Goal: Transaction & Acquisition: Book appointment/travel/reservation

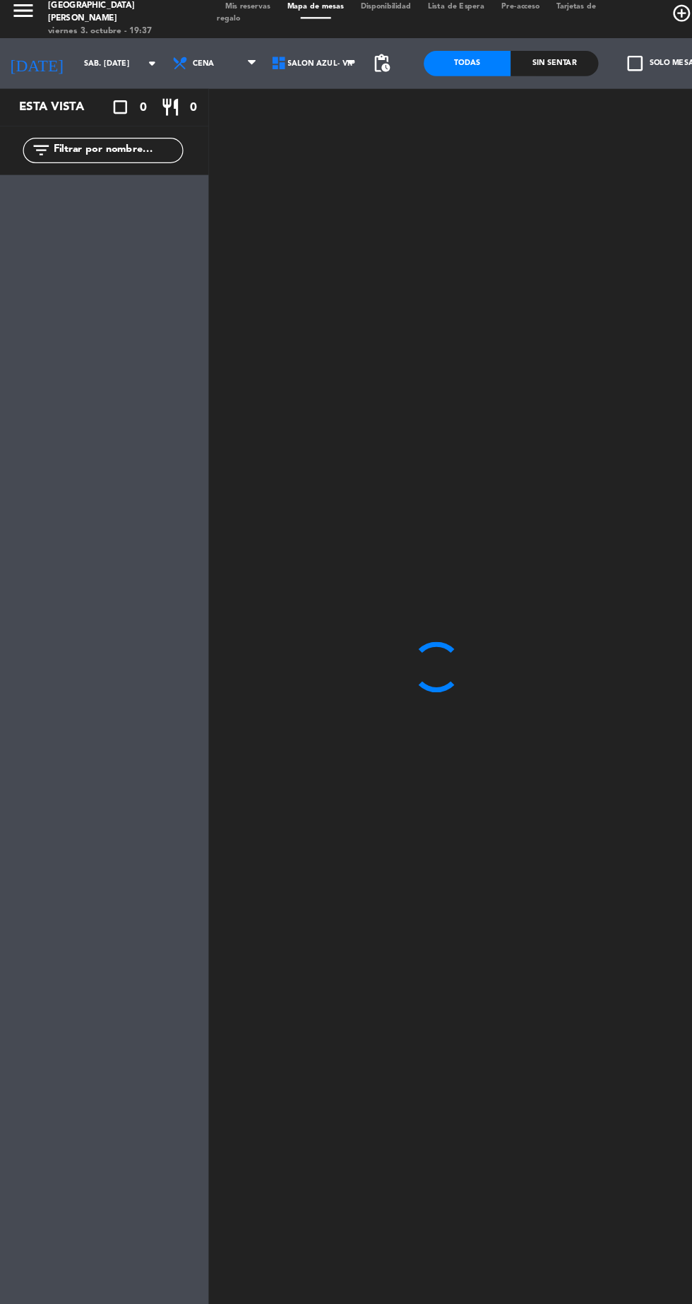
click at [19, 15] on icon "menu" at bounding box center [21, 18] width 21 height 21
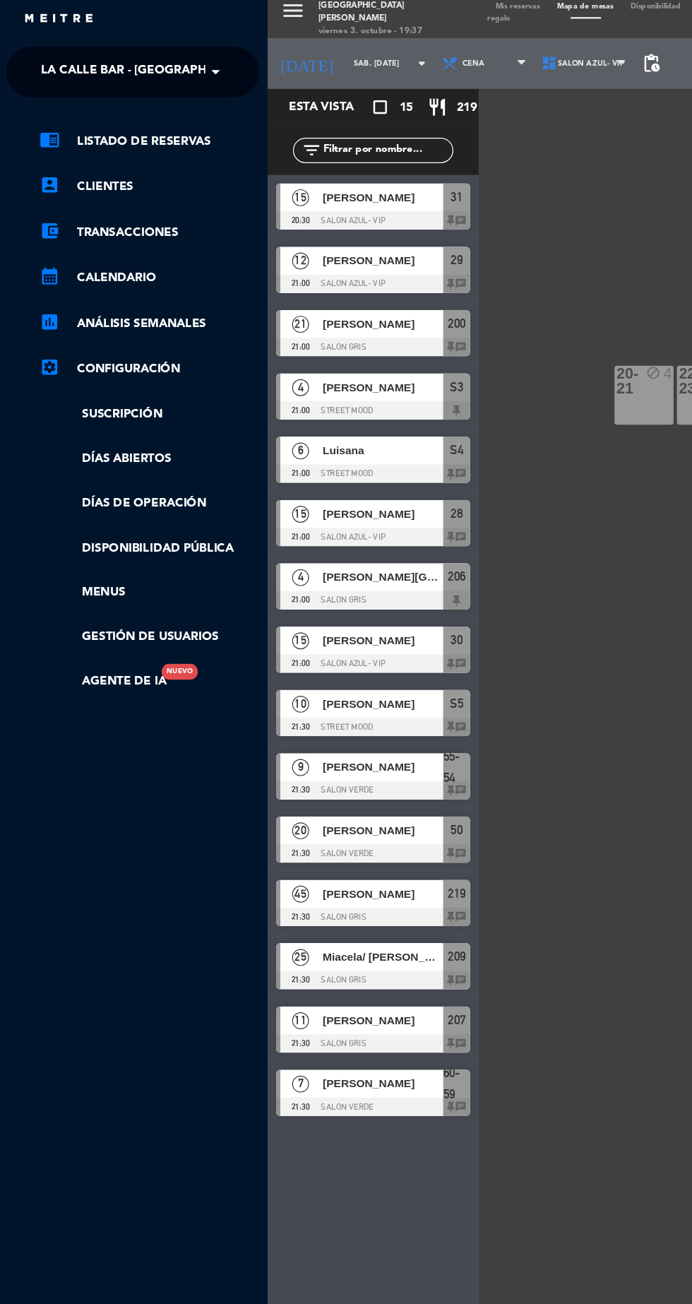
click at [75, 69] on span "La Calle Bar - [GEOGRAPHIC_DATA][PERSON_NAME]" at bounding box center [168, 71] width 265 height 30
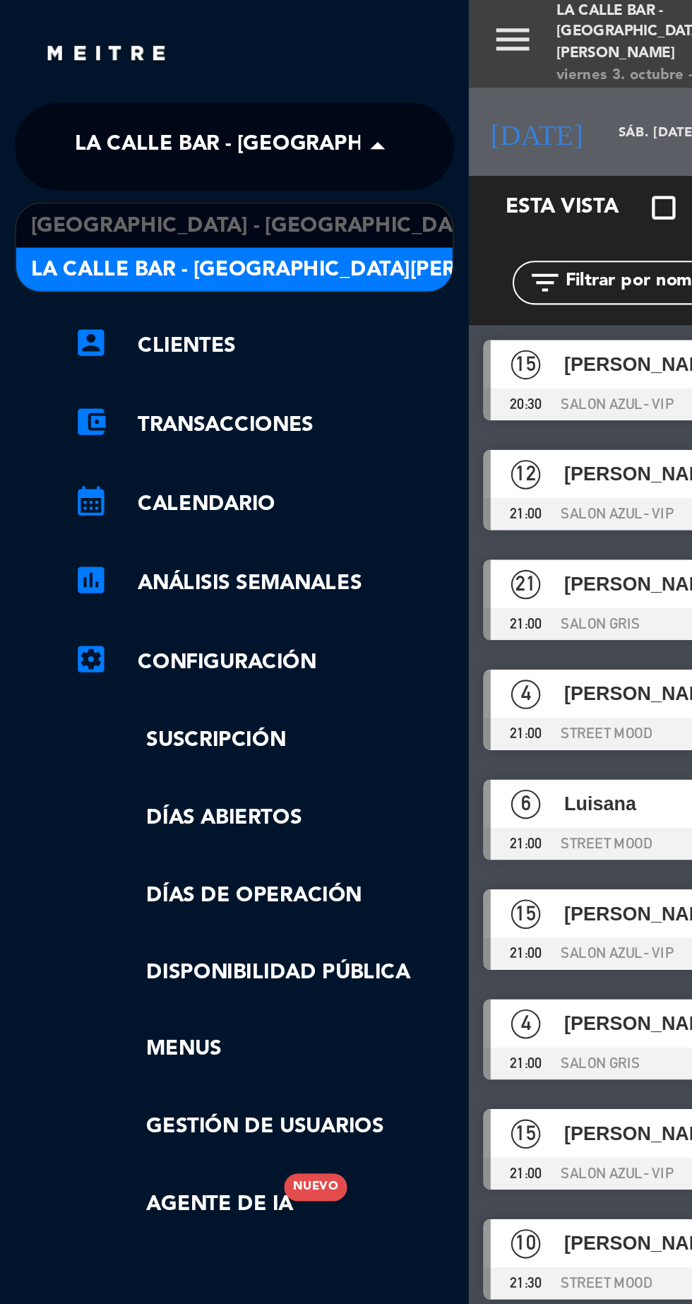
click at [62, 106] on span "[GEOGRAPHIC_DATA] - [GEOGRAPHIC_DATA]" at bounding box center [124, 109] width 218 height 16
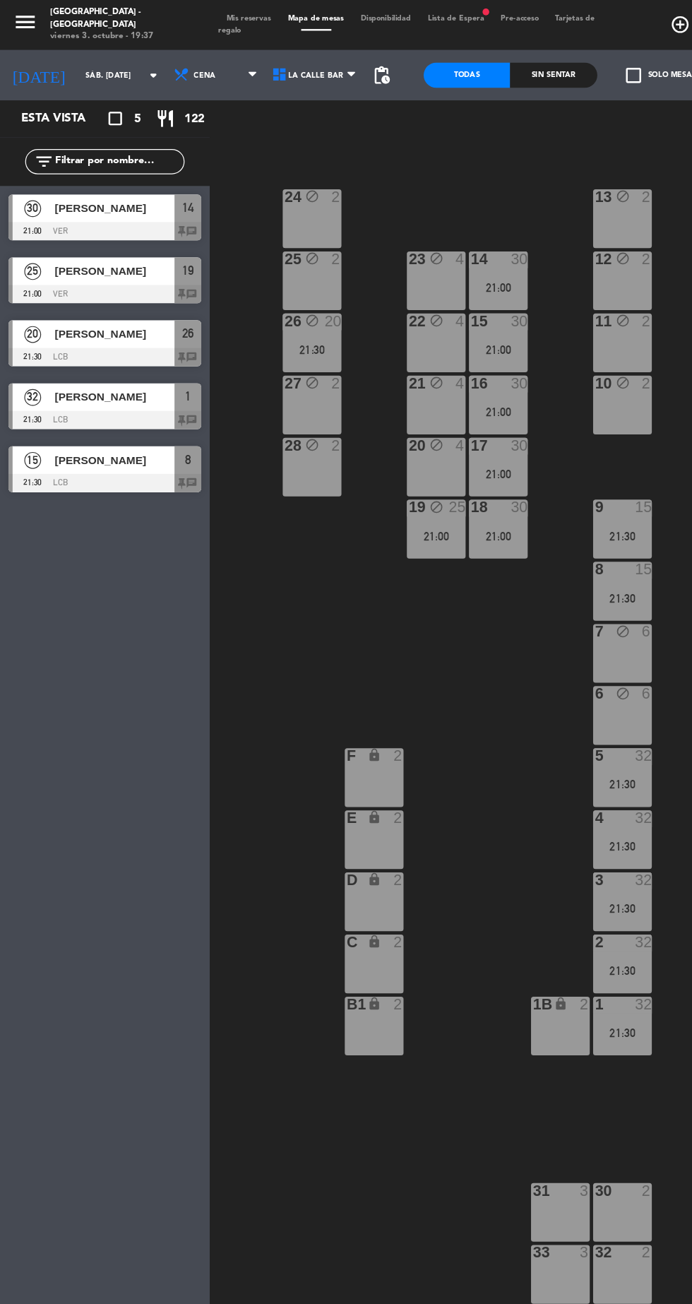
click at [65, 72] on input "sáb. [DATE]" at bounding box center [109, 64] width 89 height 22
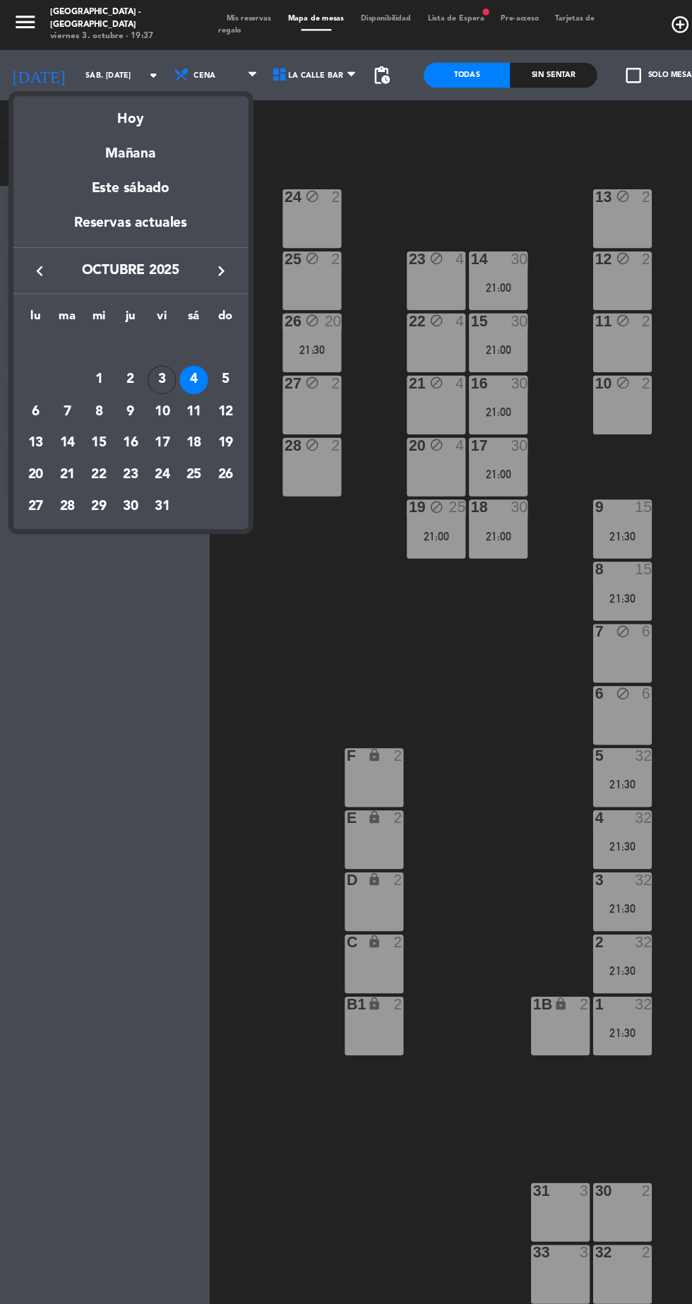
click at [131, 346] on div "10" at bounding box center [136, 347] width 24 height 24
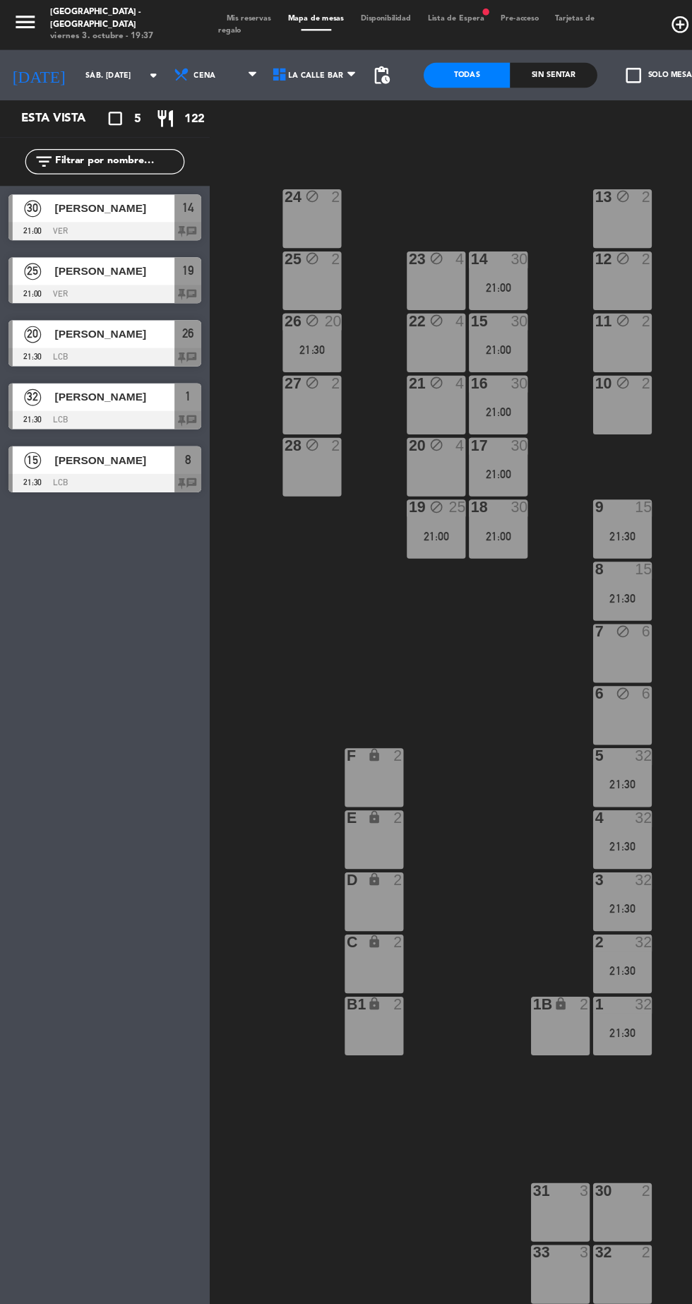
type input "vie. [DATE]"
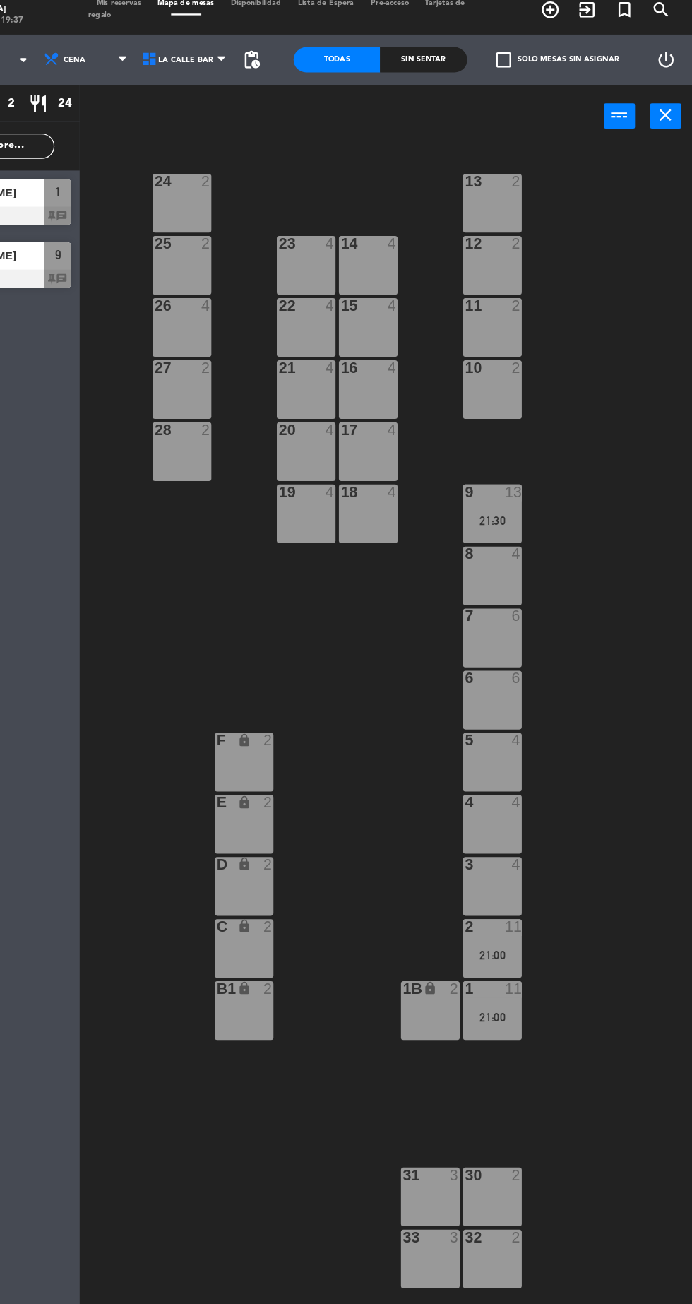
click at [240, 375] on div "28" at bounding box center [239, 375] width 1 height 13
click at [240, 325] on div "27" at bounding box center [239, 322] width 1 height 13
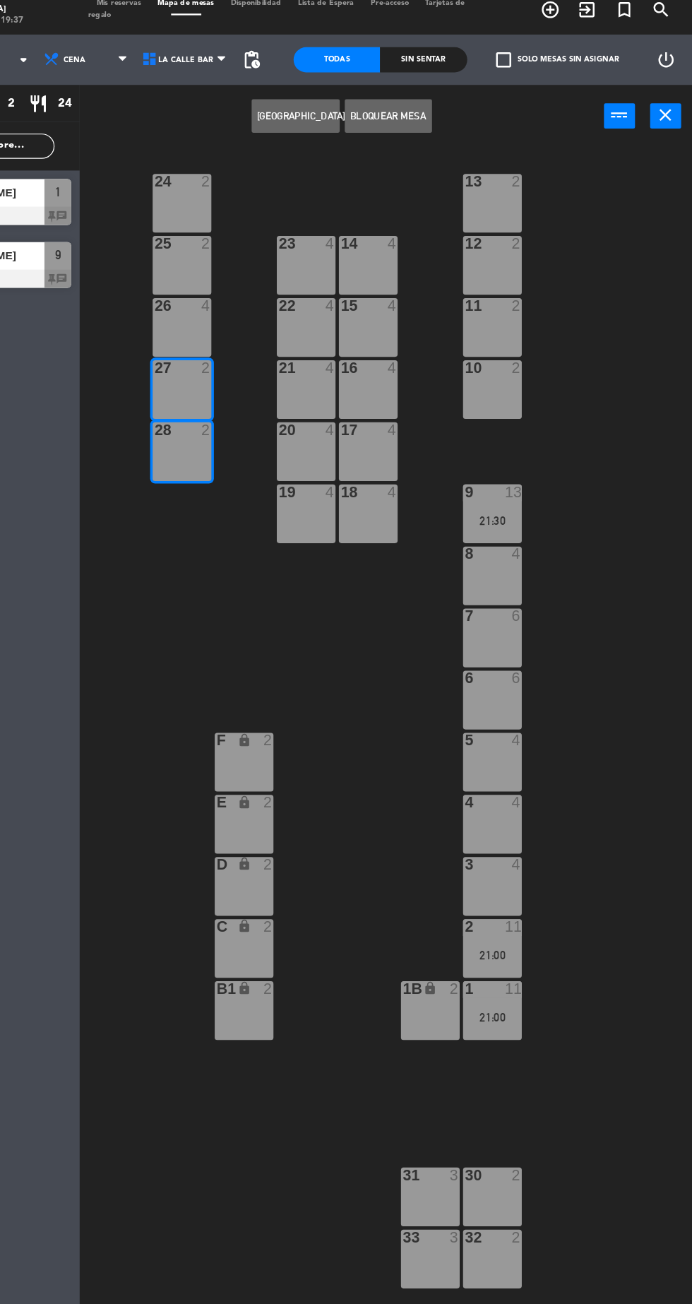
click at [257, 333] on div "27 2" at bounding box center [262, 340] width 49 height 49
click at [258, 343] on div "27 2" at bounding box center [262, 340] width 49 height 49
click at [240, 270] on div "26" at bounding box center [239, 270] width 1 height 13
click at [258, 235] on div "25 2" at bounding box center [262, 236] width 49 height 49
click at [240, 270] on div "26" at bounding box center [239, 270] width 1 height 13
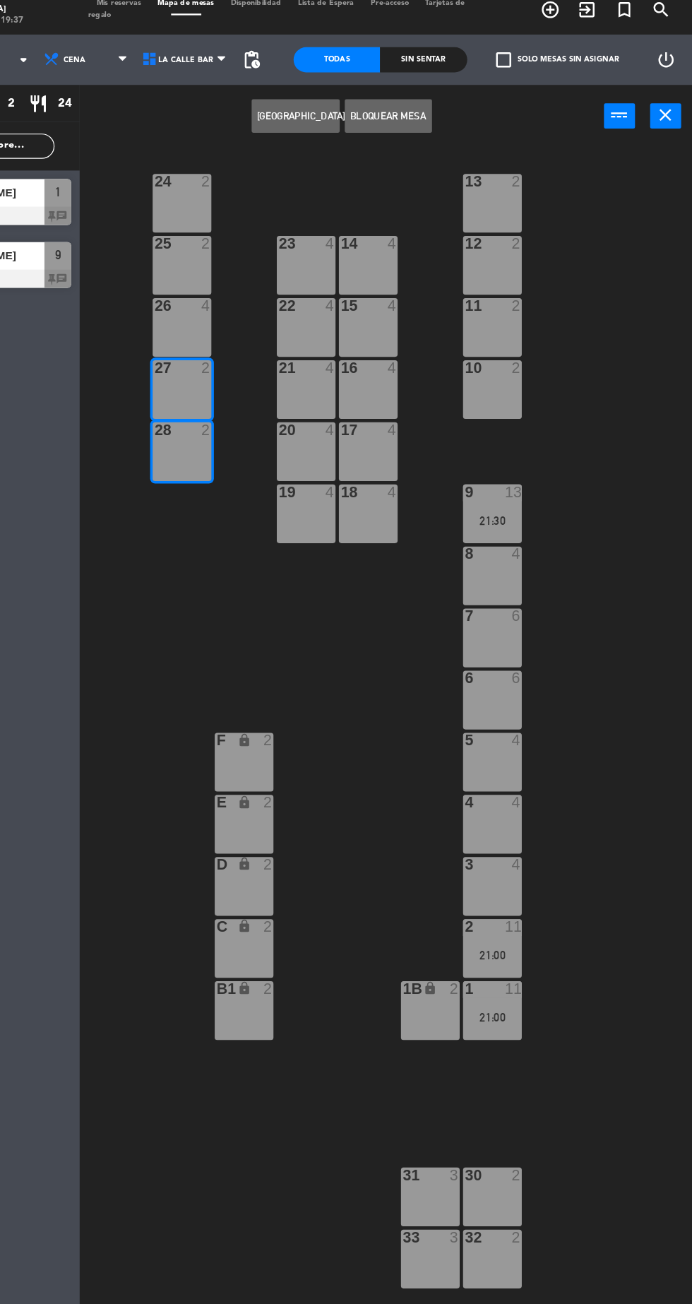
click at [347, 120] on button "[GEOGRAPHIC_DATA]" at bounding box center [357, 111] width 73 height 28
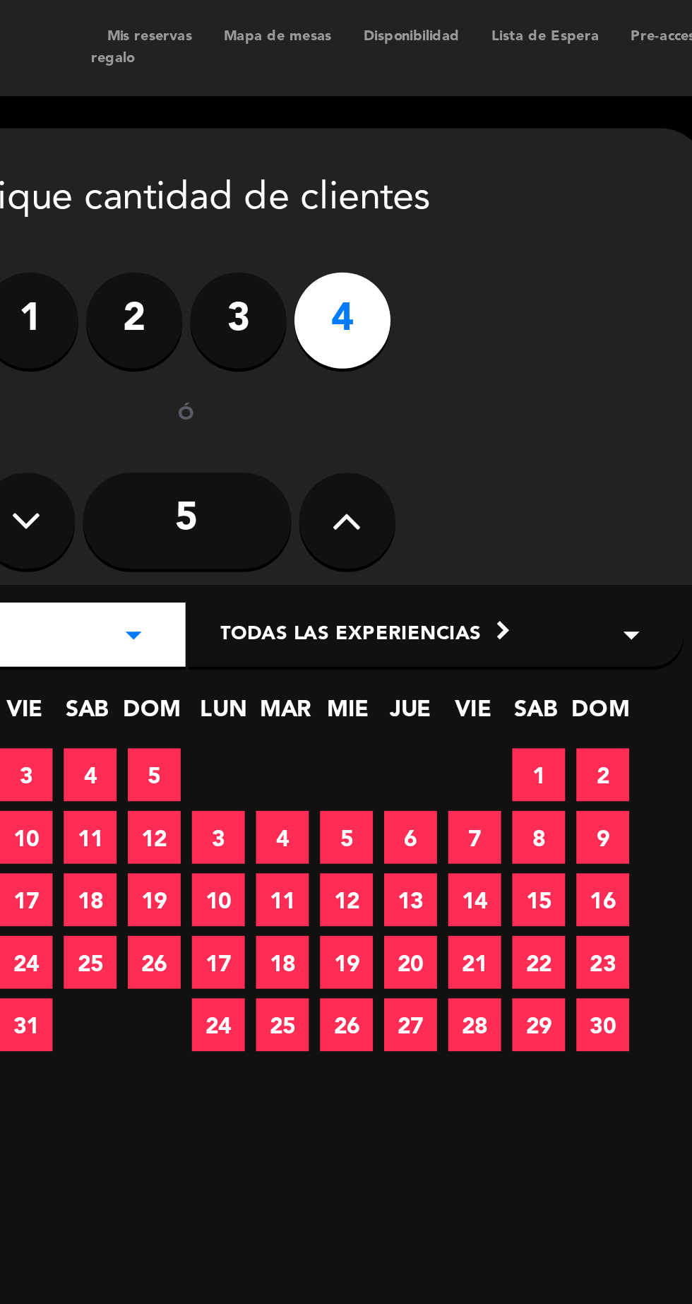
click at [311, 244] on button at bounding box center [296, 229] width 42 height 42
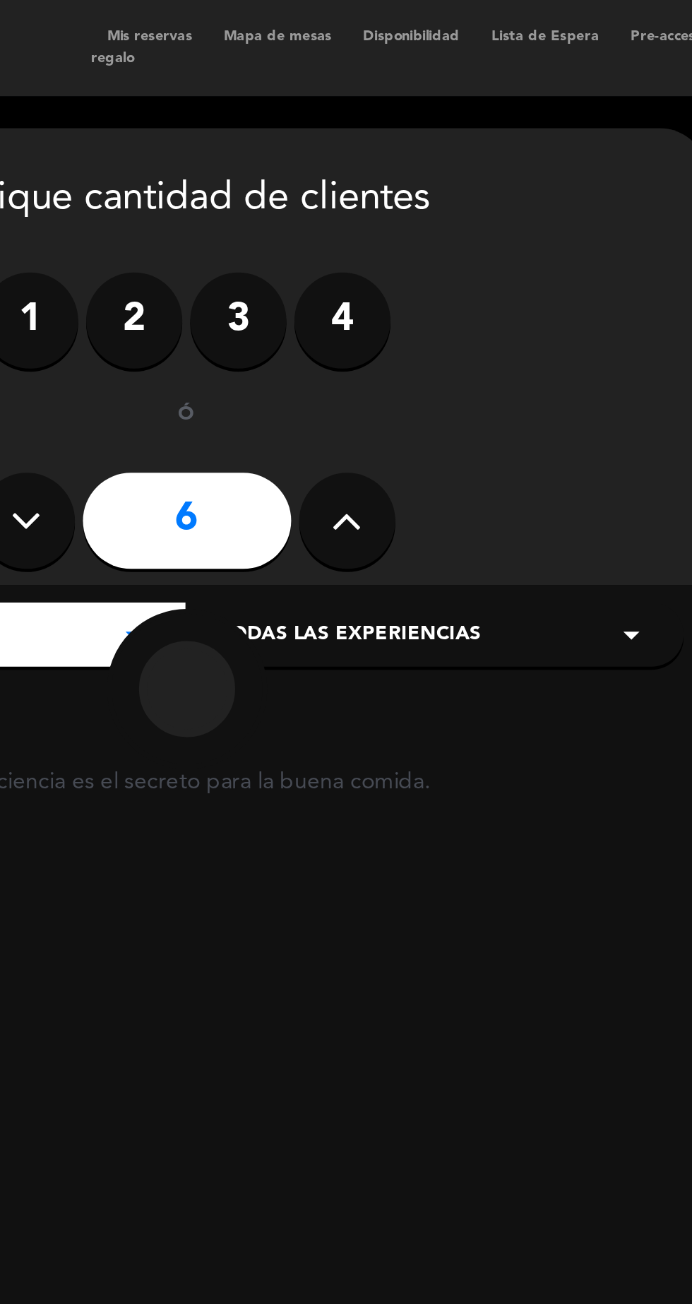
click at [297, 229] on icon at bounding box center [296, 229] width 13 height 21
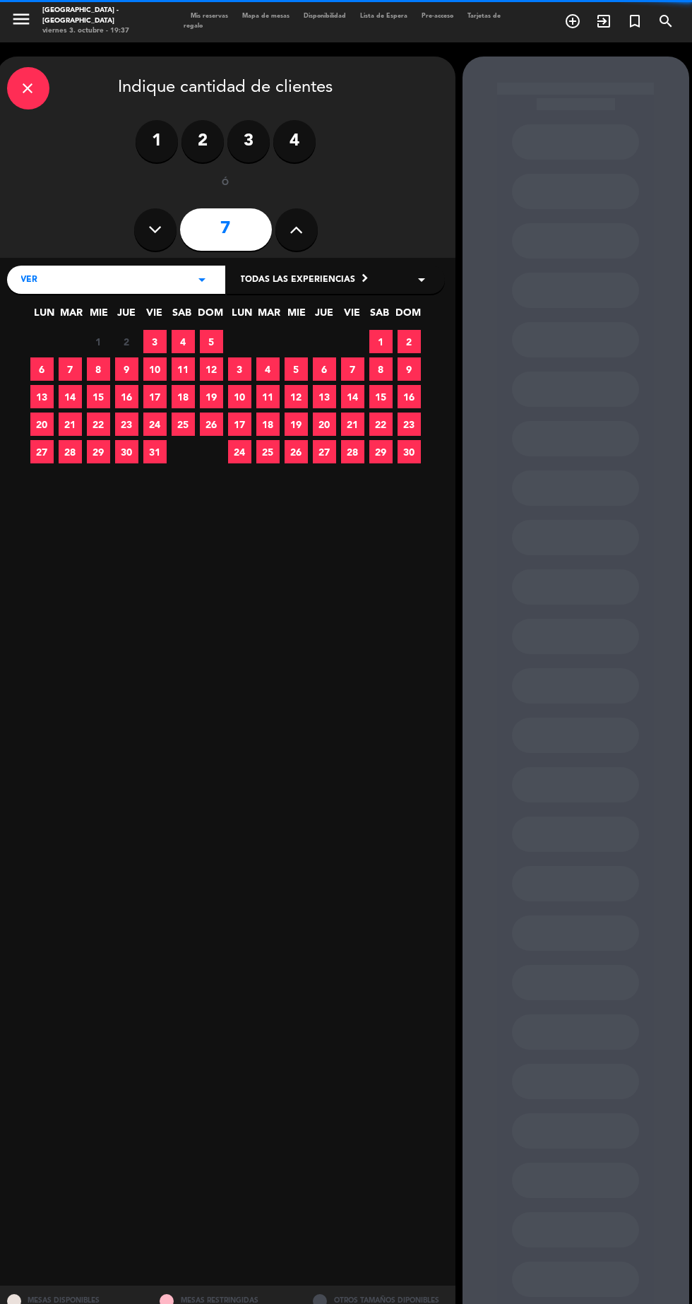
click at [329, 520] on calendar-double "chevron_left octubre 2025 LUN MAR [PERSON_NAME] VIE SAB DOM 29 30 1 2 3 4 5 6 7…" at bounding box center [225, 771] width 395 height 1006
click at [296, 230] on icon at bounding box center [296, 229] width 13 height 21
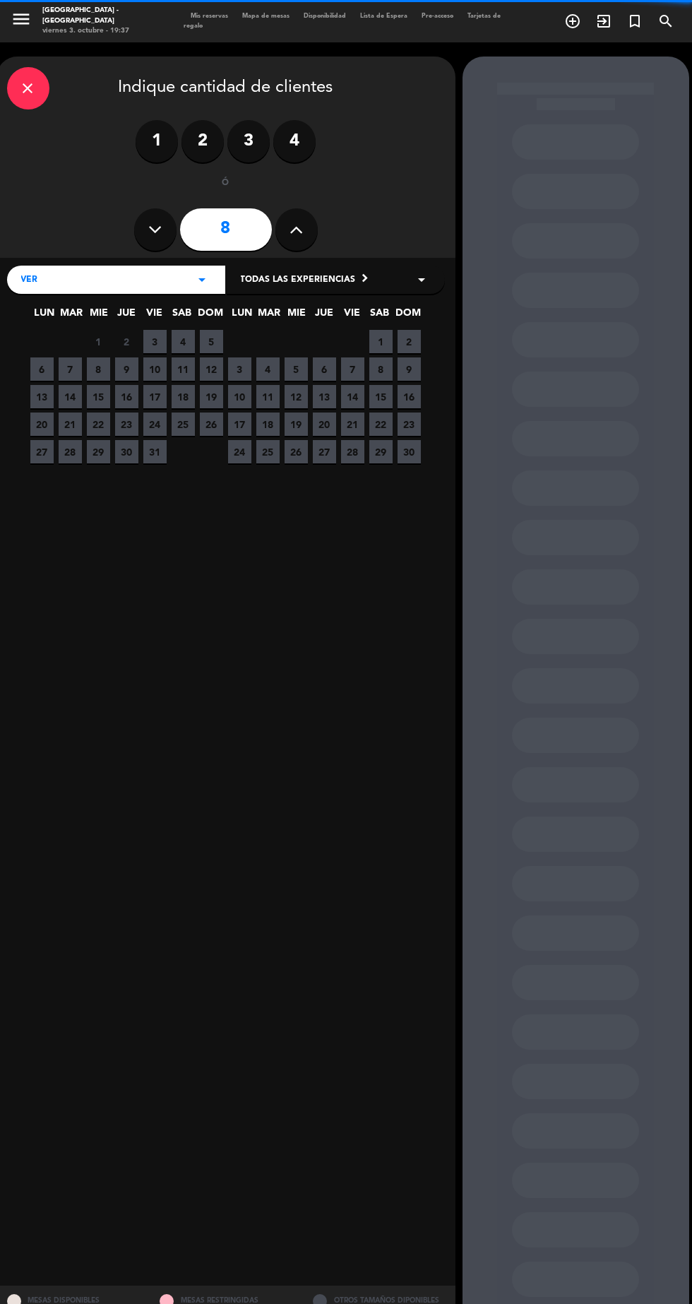
click at [296, 229] on icon at bounding box center [296, 229] width 13 height 21
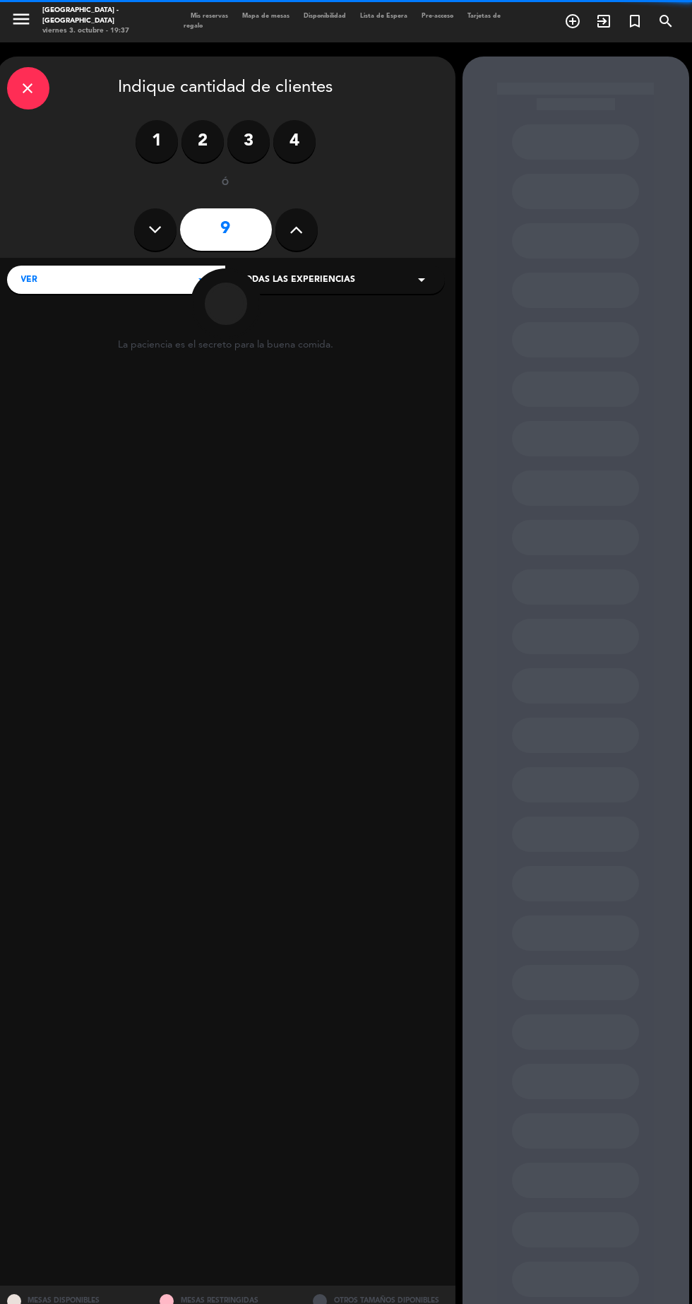
click at [296, 230] on icon at bounding box center [296, 229] width 13 height 21
click at [294, 229] on icon at bounding box center [296, 229] width 13 height 21
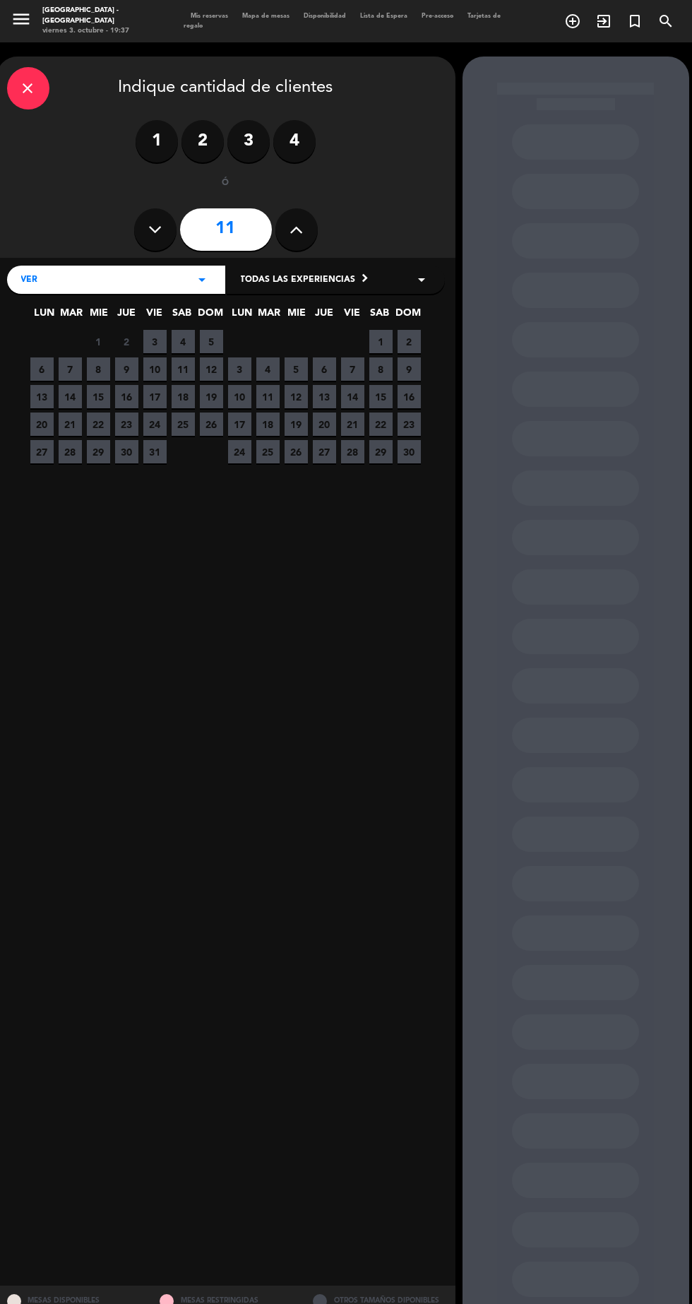
click at [296, 229] on icon at bounding box center [296, 229] width 13 height 21
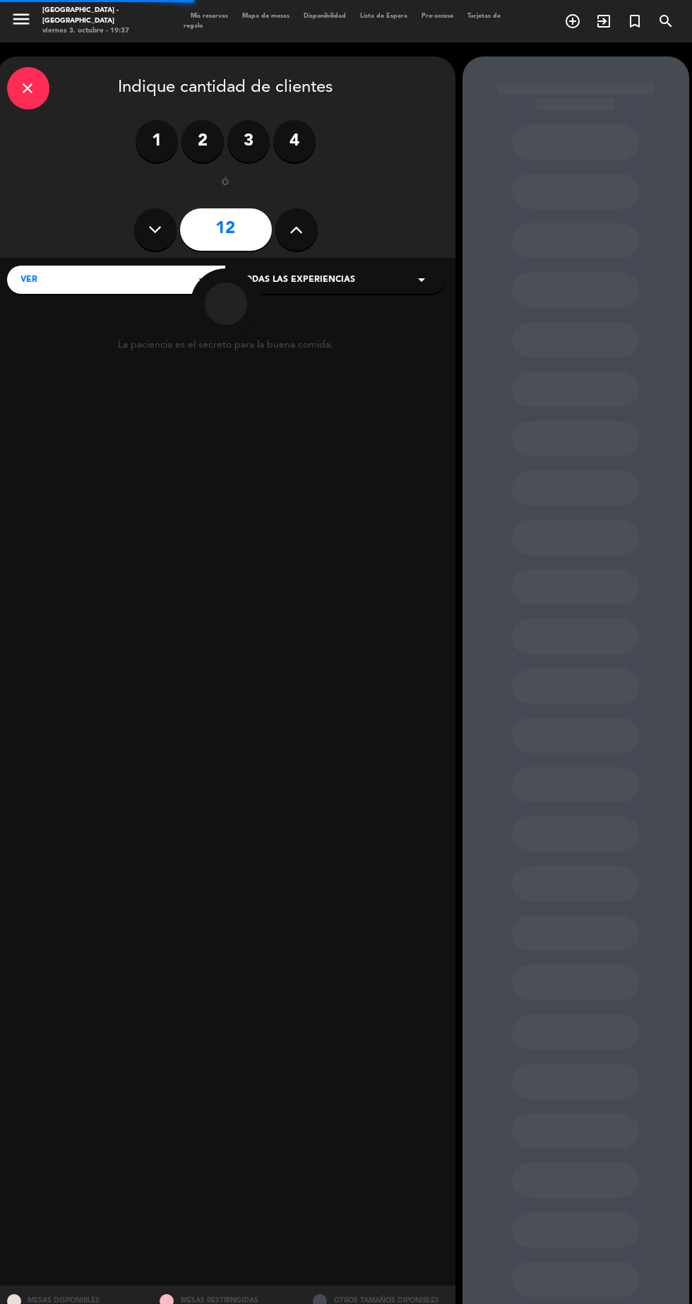
click at [290, 236] on icon at bounding box center [296, 229] width 13 height 21
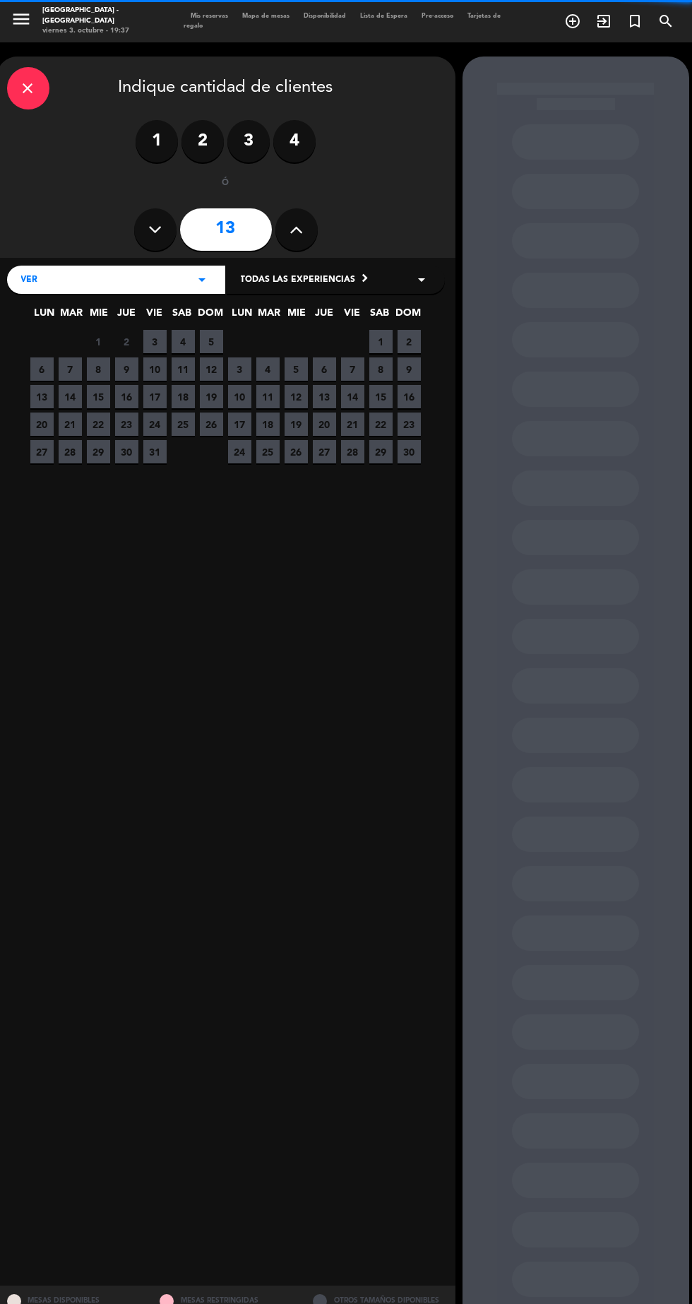
click at [294, 230] on icon at bounding box center [296, 229] width 13 height 21
type input "14"
click at [158, 370] on span "10" at bounding box center [154, 368] width 23 height 23
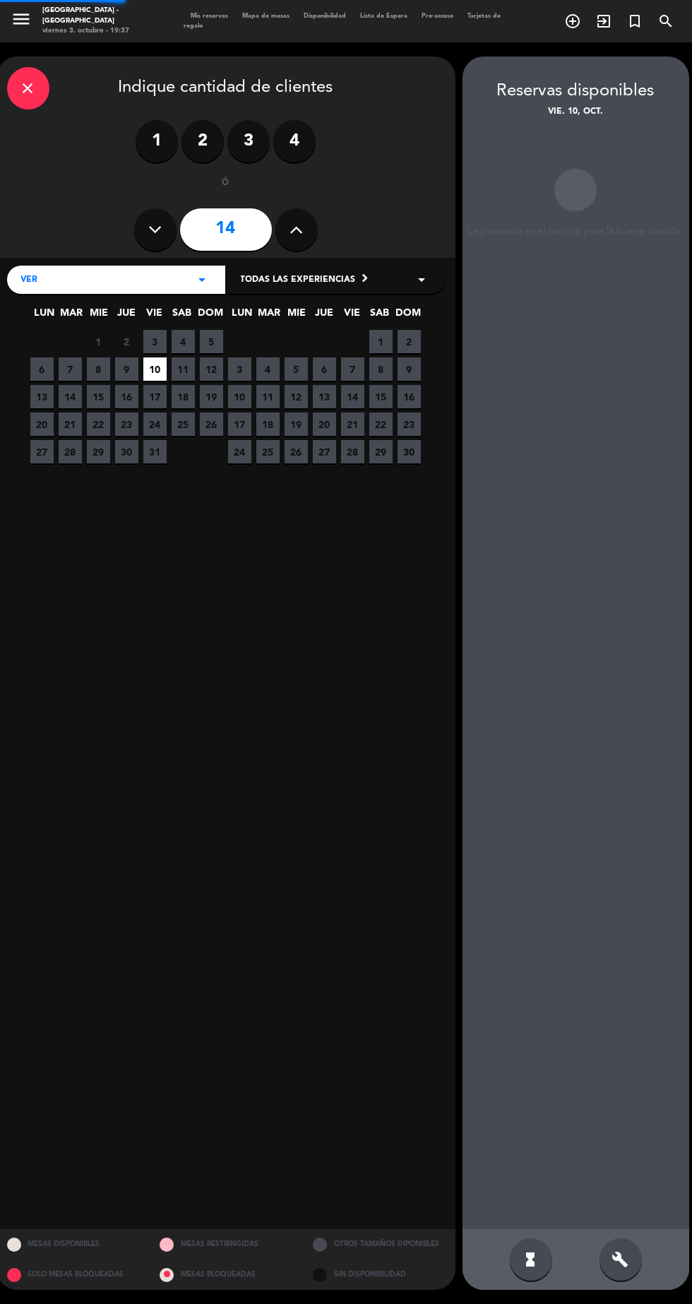
scroll to position [56, 0]
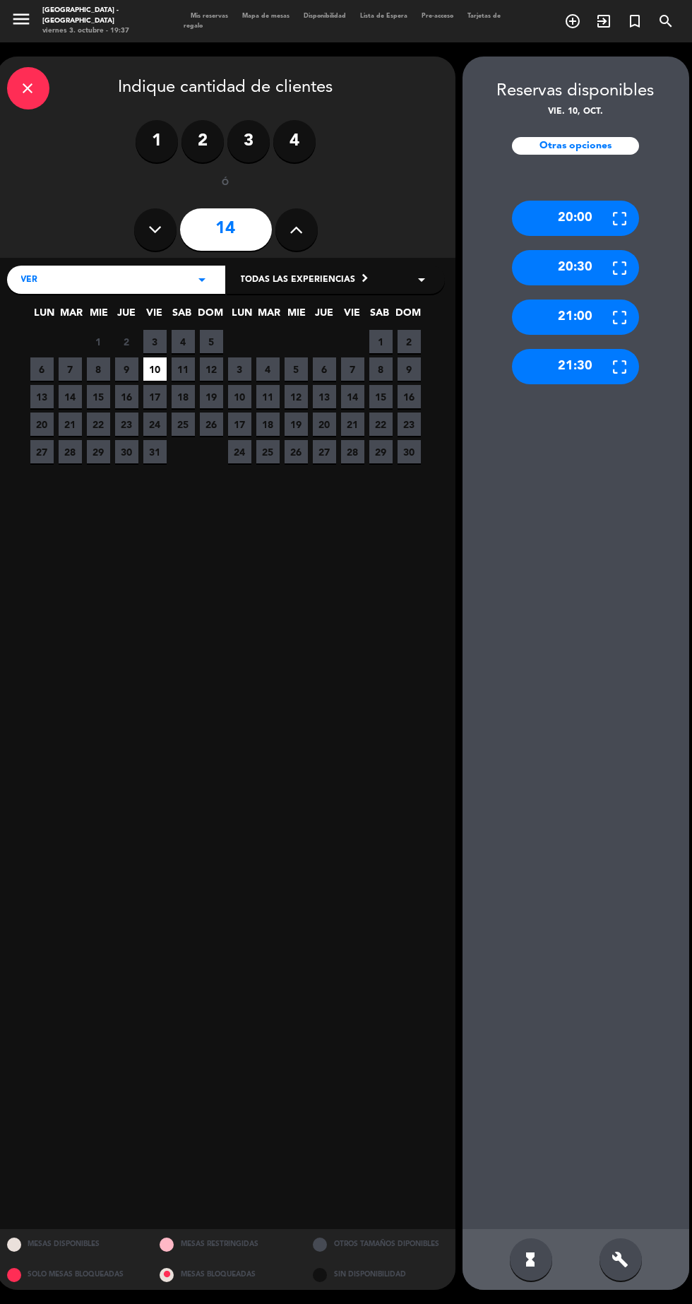
click at [610, 1275] on div "build" at bounding box center [621, 1259] width 42 height 42
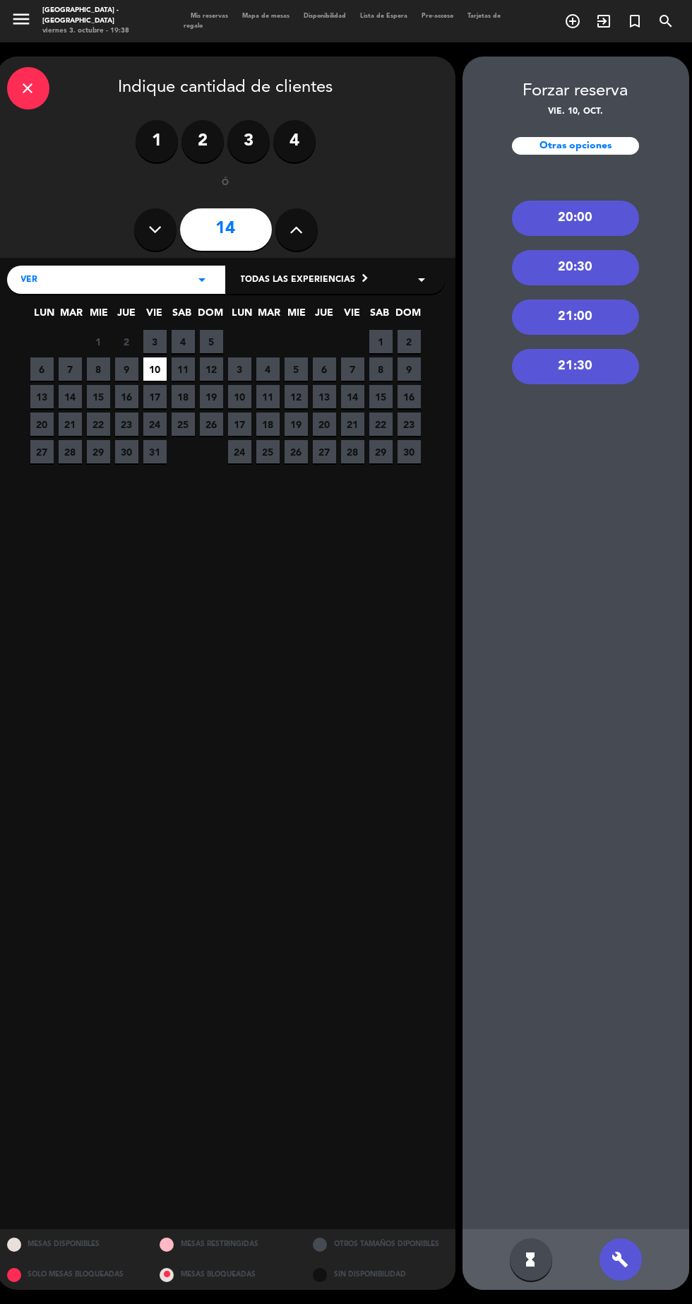
click at [582, 299] on div "21:00" at bounding box center [575, 316] width 127 height 35
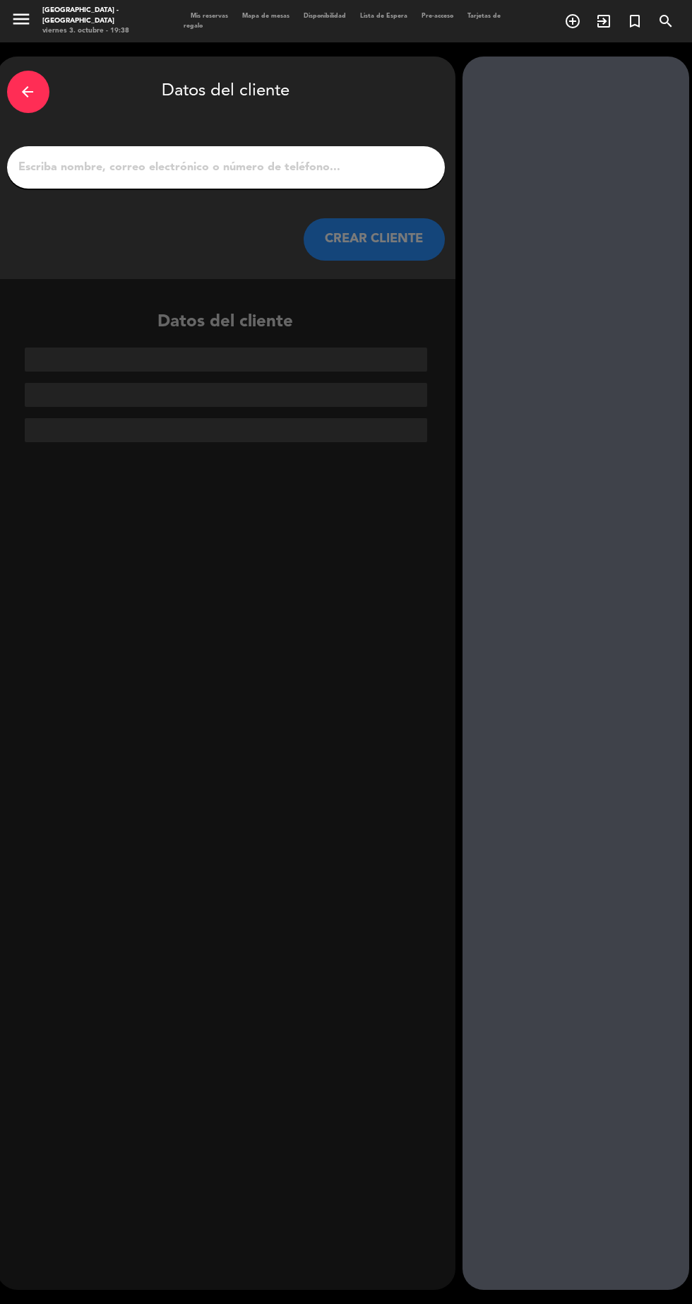
click at [327, 157] on input "1" at bounding box center [226, 167] width 417 height 20
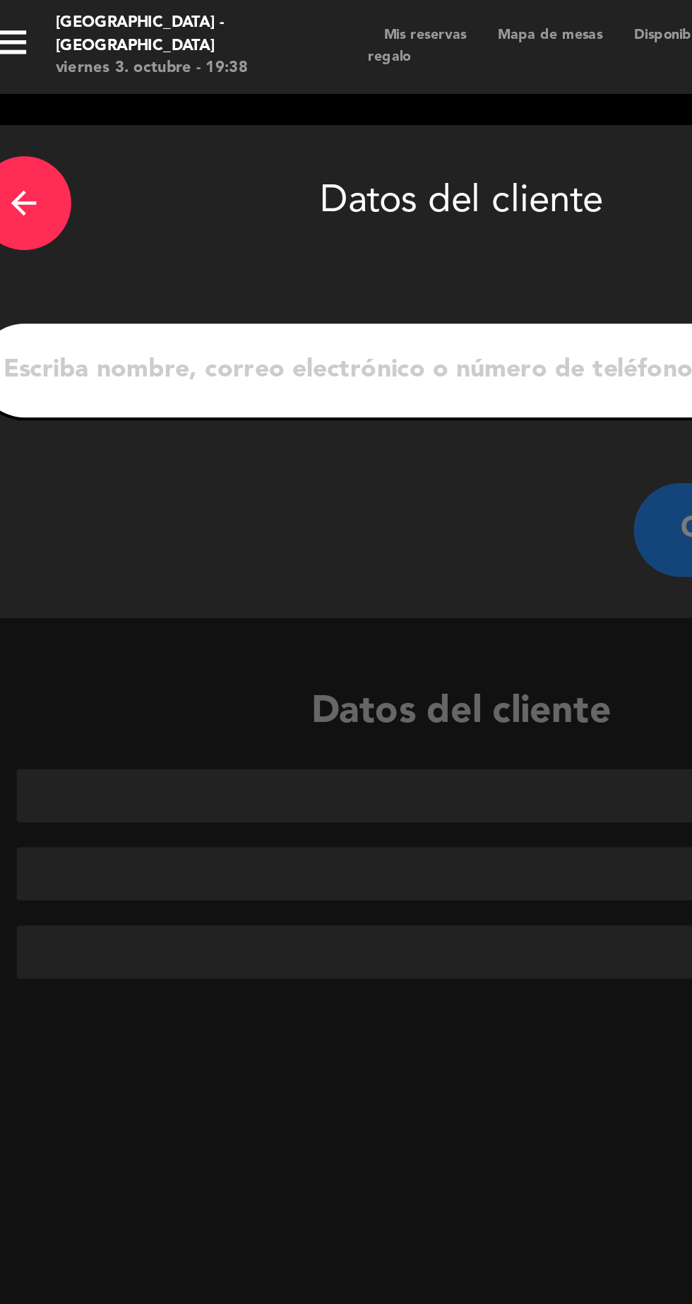
scroll to position [0, 0]
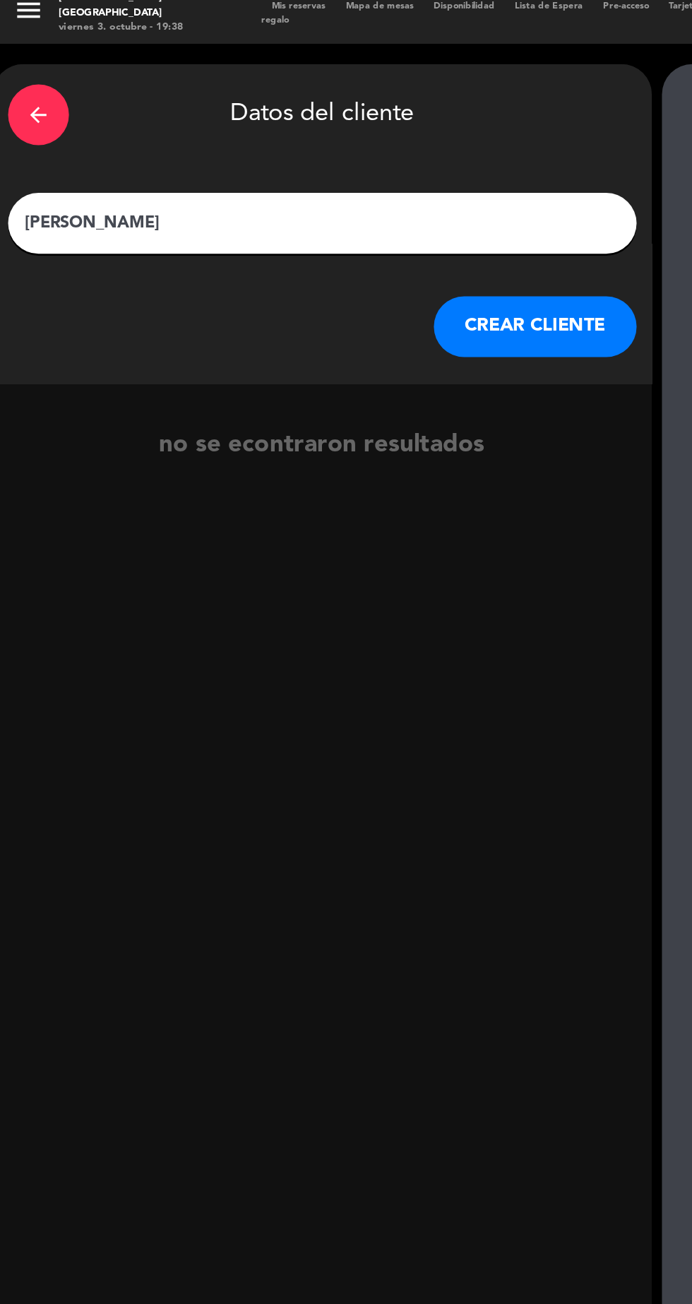
click at [93, 173] on input "[PERSON_NAME]" at bounding box center [226, 167] width 417 height 20
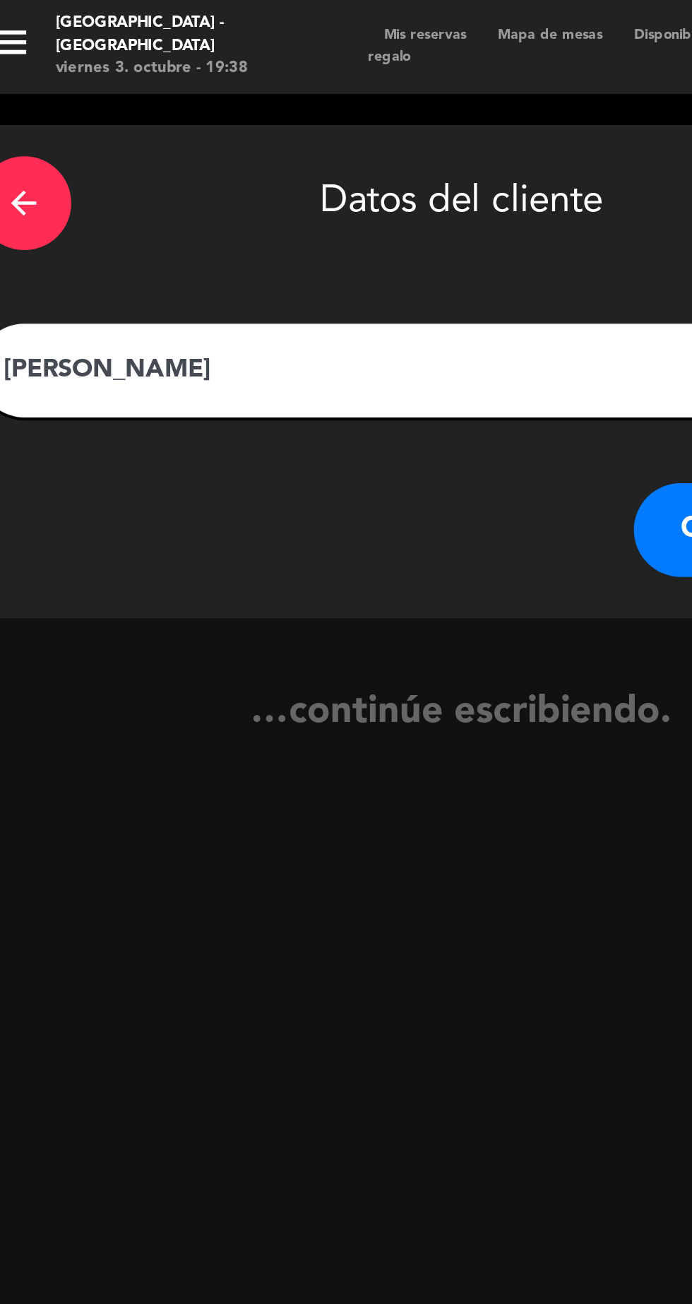
click at [100, 164] on input "[PERSON_NAME]" at bounding box center [226, 167] width 417 height 20
click at [104, 168] on input "[PERSON_NAME]" at bounding box center [226, 167] width 417 height 20
type input "[PERSON_NAME]"
click at [321, 241] on button "CREAR CLIENTE" at bounding box center [374, 239] width 141 height 42
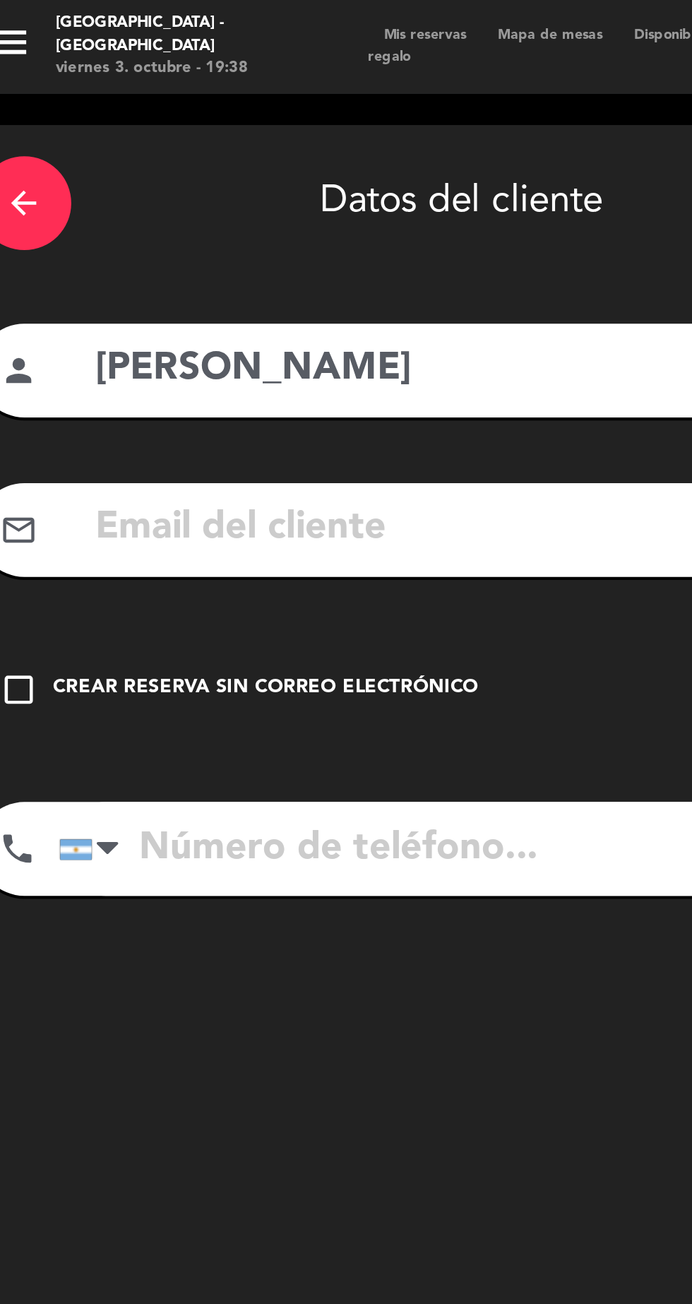
click at [30, 314] on icon "check_box_outline_blank" at bounding box center [26, 311] width 17 height 17
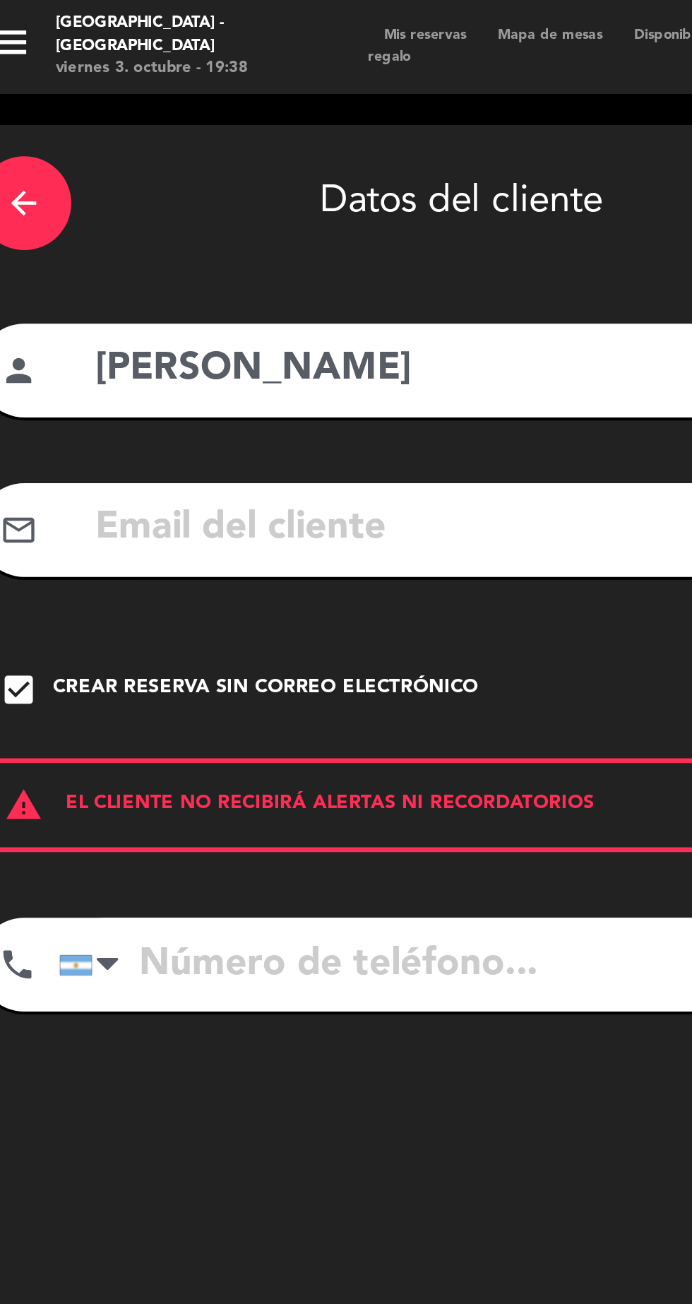
click at [131, 427] on input "tel" at bounding box center [244, 436] width 401 height 42
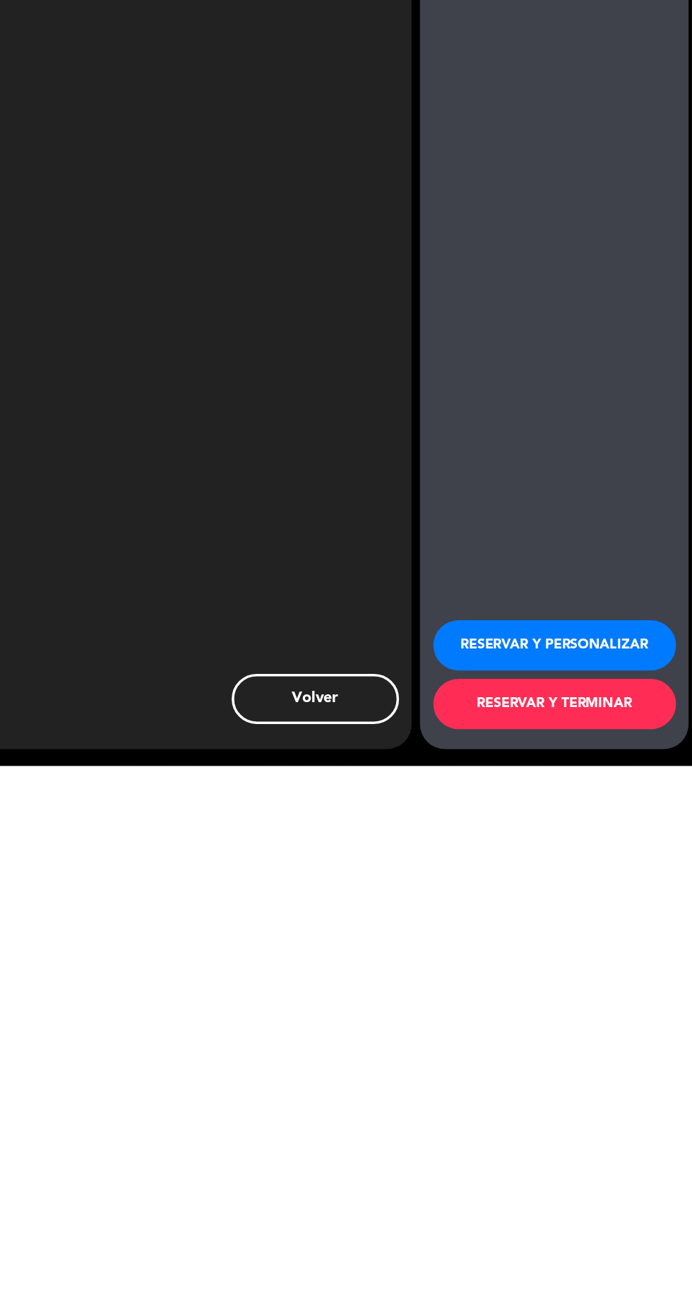
scroll to position [89, 0]
type input "[PHONE_NUMBER]"
click at [600, 1201] on button "RESERVAR Y PERSONALIZAR" at bounding box center [576, 1202] width 205 height 42
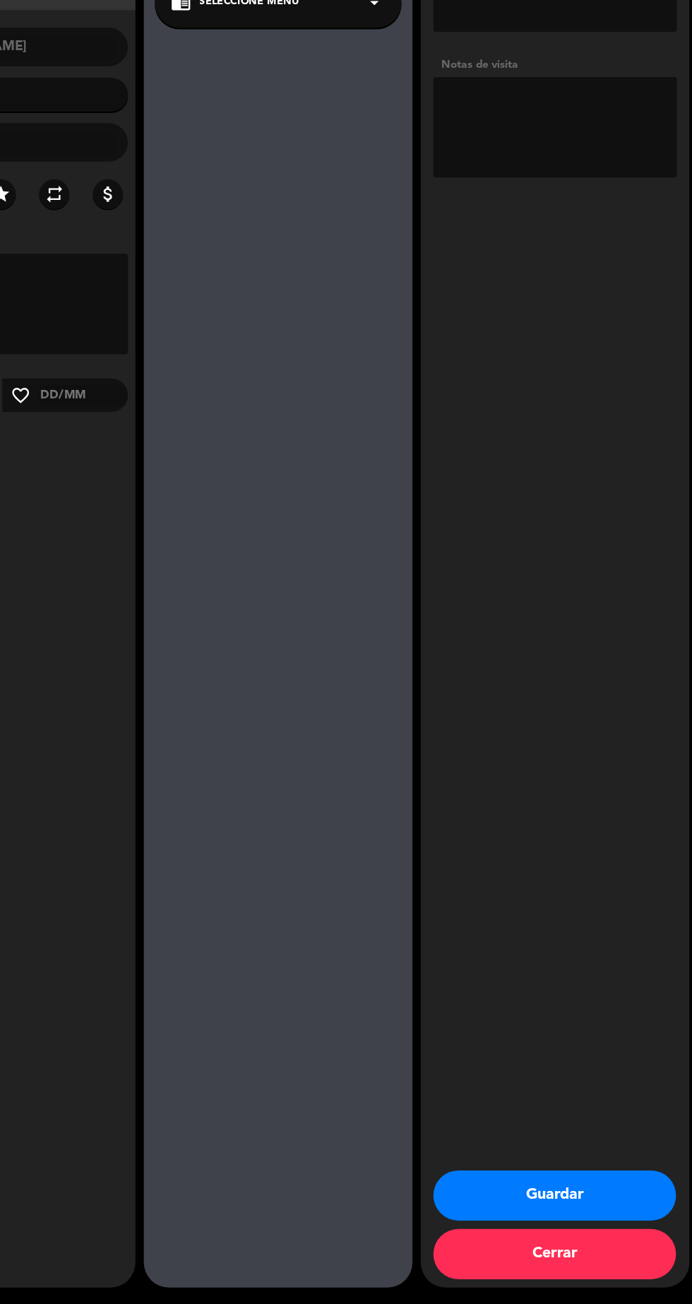
type input "[PHONE_NUMBER]"
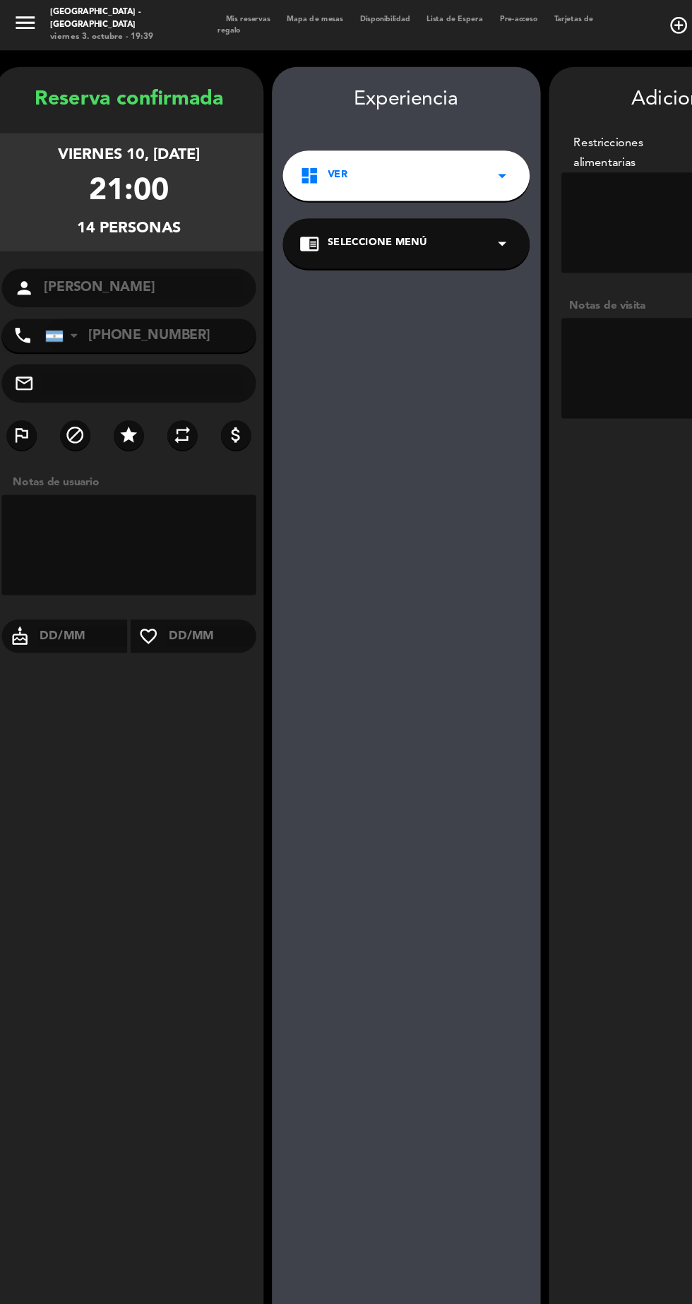
click at [523, 268] on textarea at bounding box center [576, 310] width 205 height 85
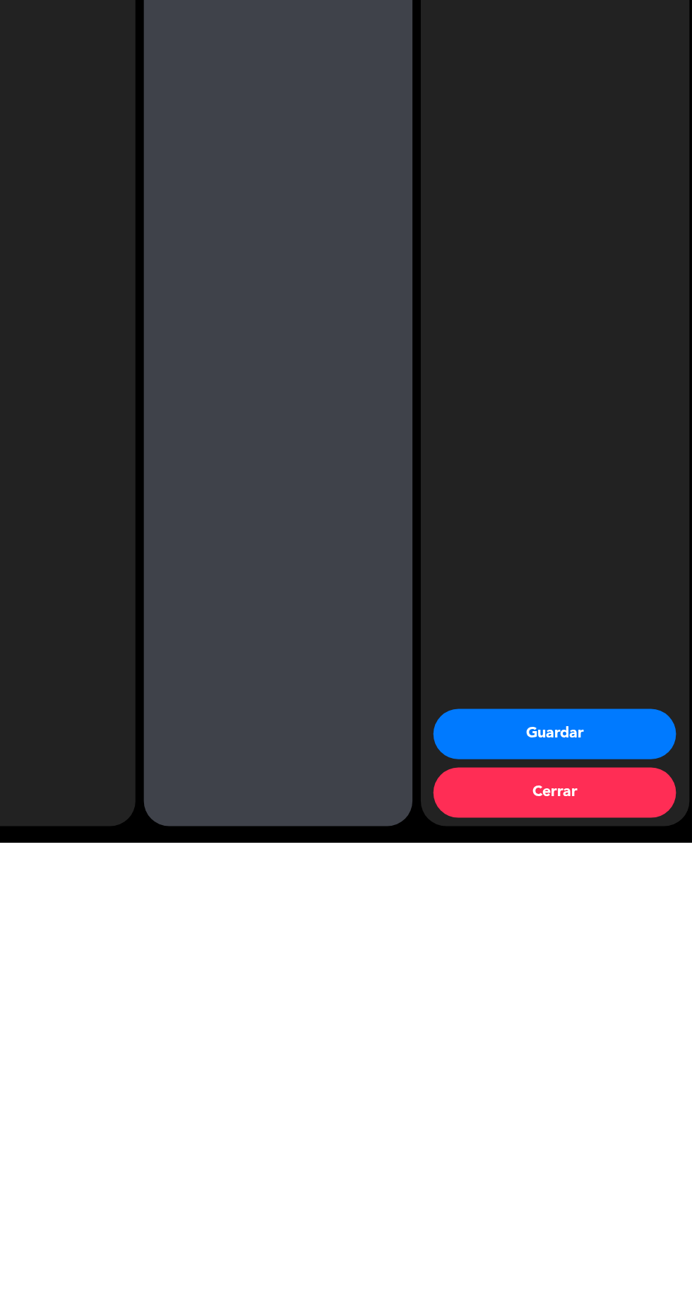
type textarea "Seña 70k"
click at [538, 1225] on button "Guardar" at bounding box center [576, 1212] width 205 height 42
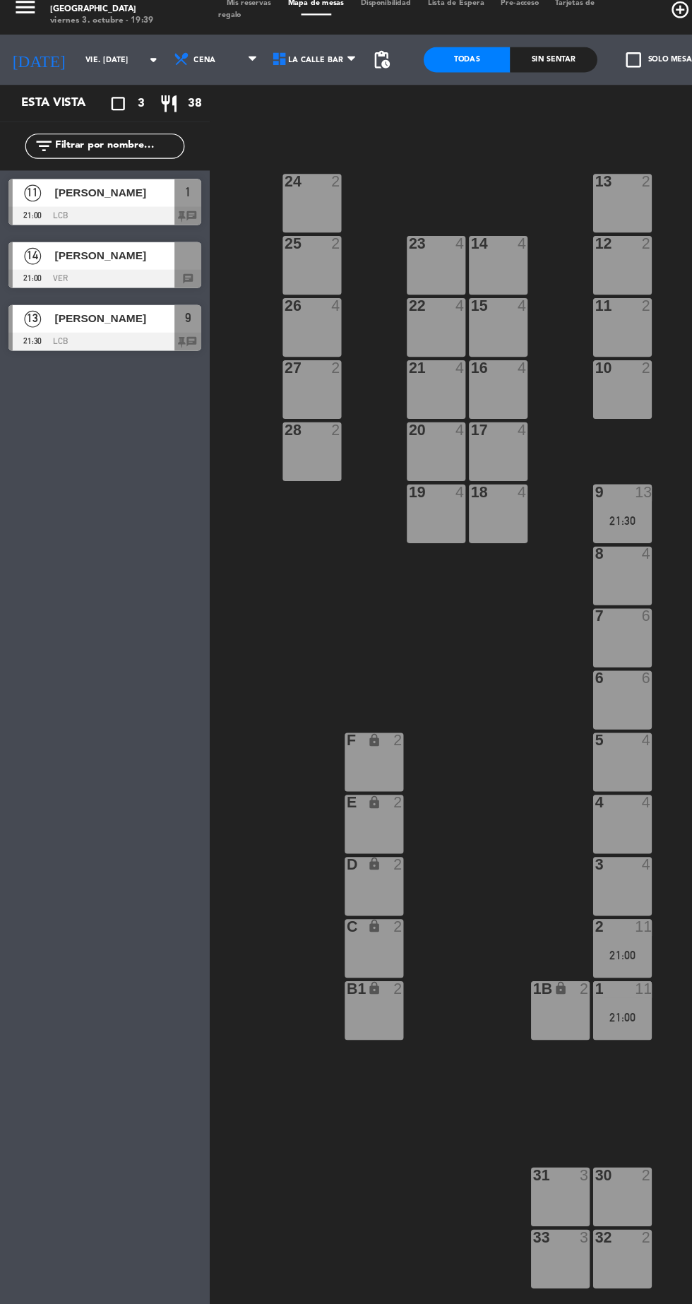
click at [259, 343] on div "27 2" at bounding box center [262, 340] width 49 height 49
click at [268, 400] on div "28 2" at bounding box center [262, 393] width 49 height 49
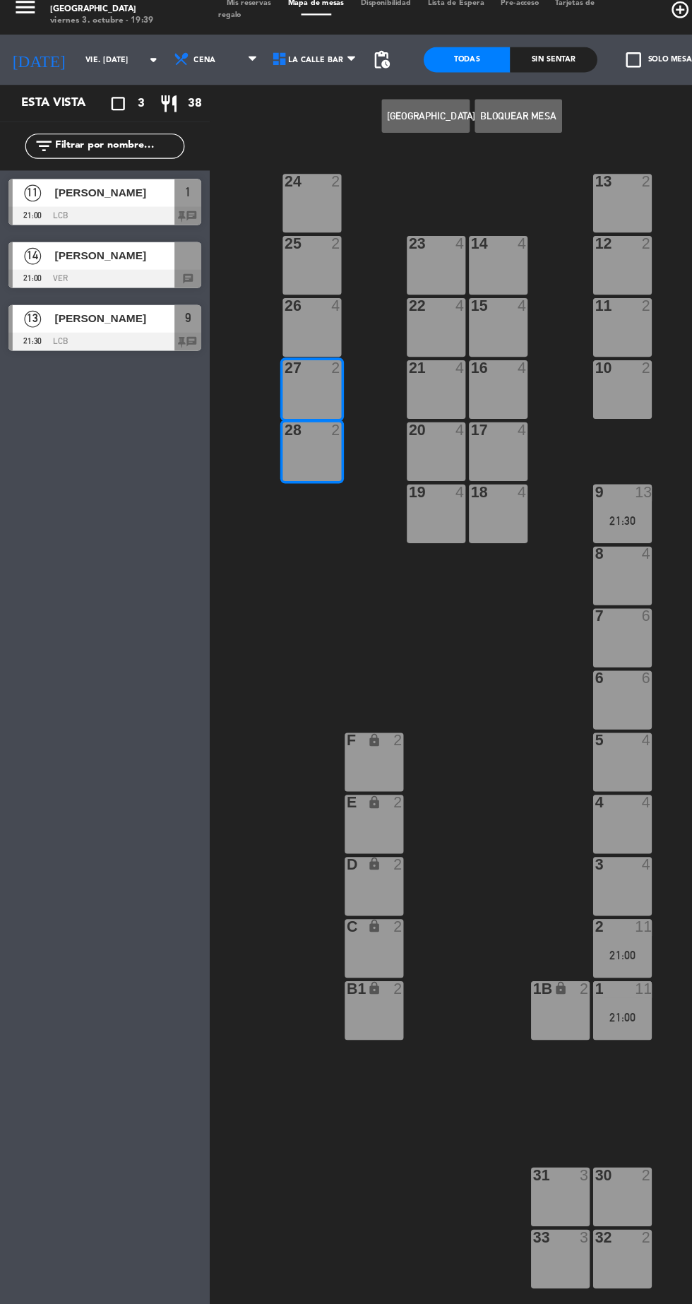
click at [54, 242] on div at bounding box center [88, 248] width 162 height 16
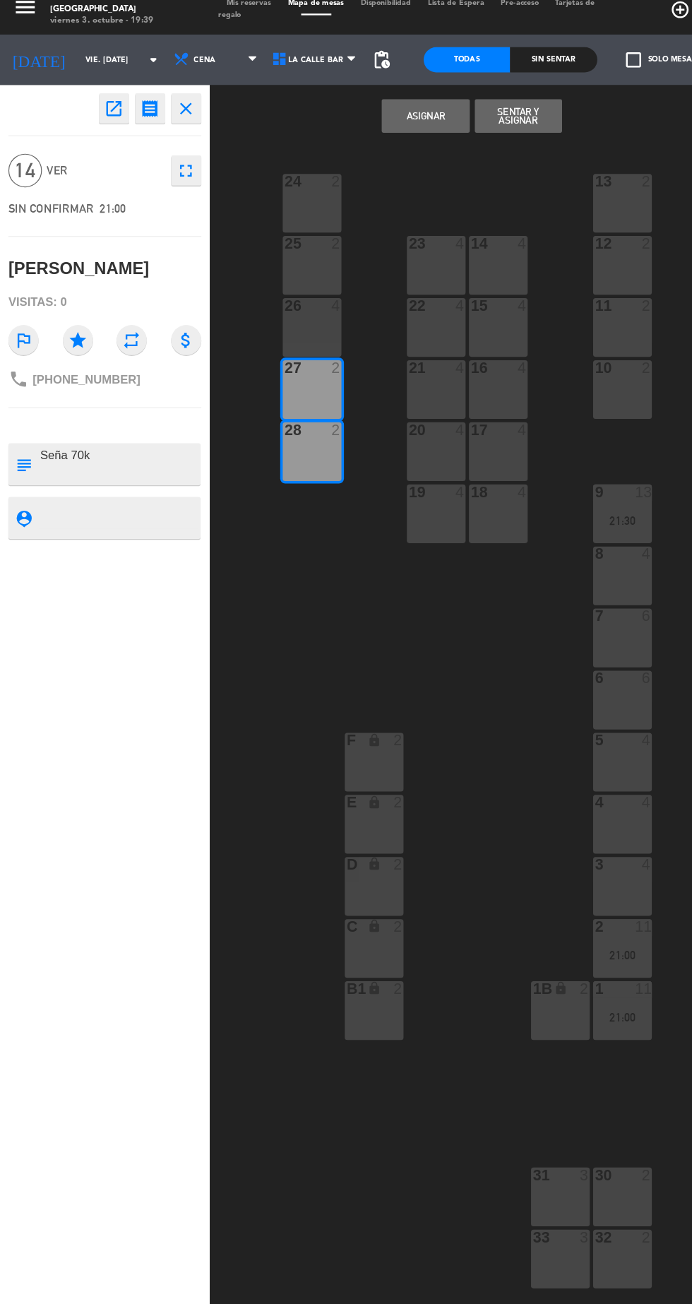
click at [347, 119] on button "Asignar" at bounding box center [357, 111] width 73 height 28
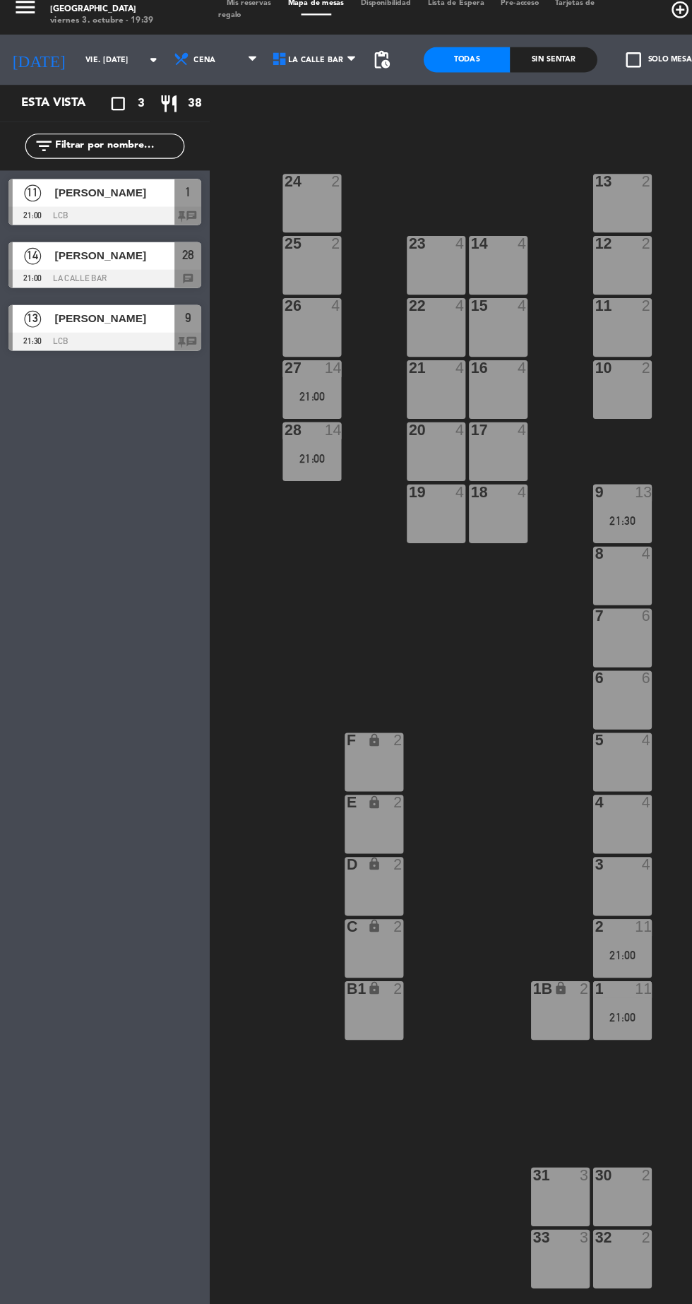
click at [260, 294] on div "26 4" at bounding box center [262, 288] width 49 height 49
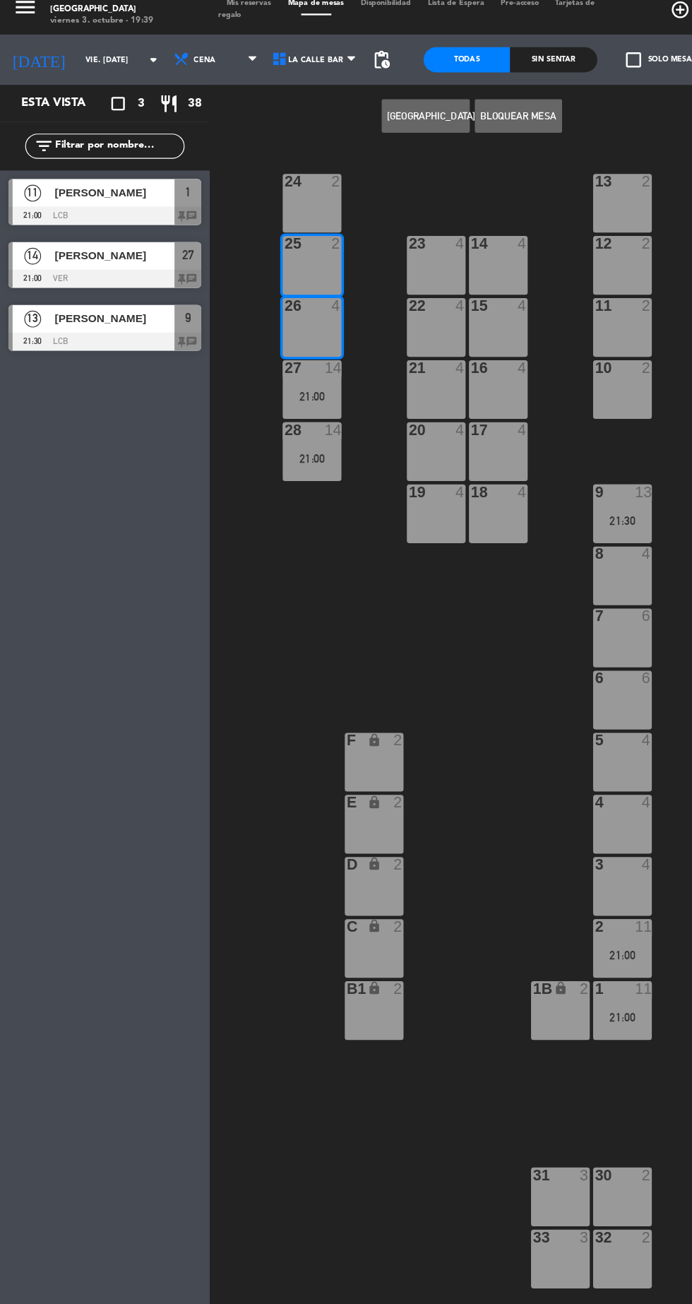
click at [256, 181] on div "24 2" at bounding box center [262, 184] width 49 height 49
click at [434, 109] on button "Bloquear Mesa" at bounding box center [436, 111] width 73 height 28
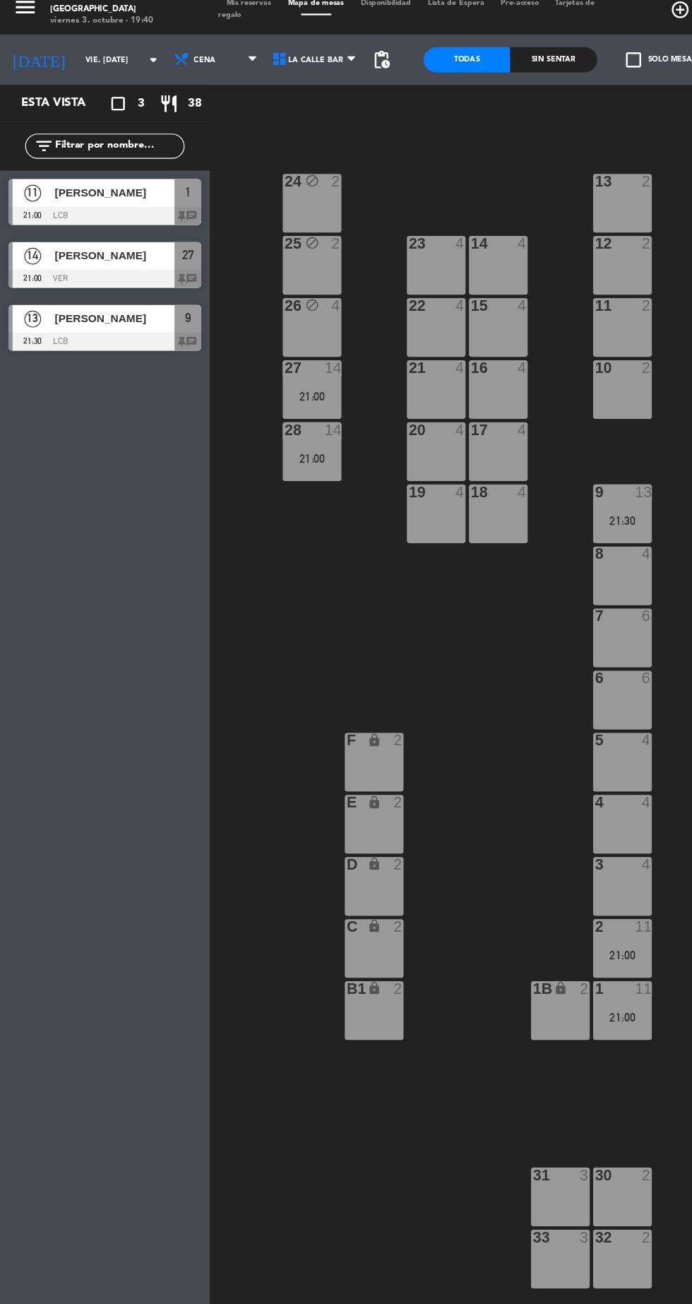
click at [65, 64] on input "vie. [DATE]" at bounding box center [109, 64] width 89 height 22
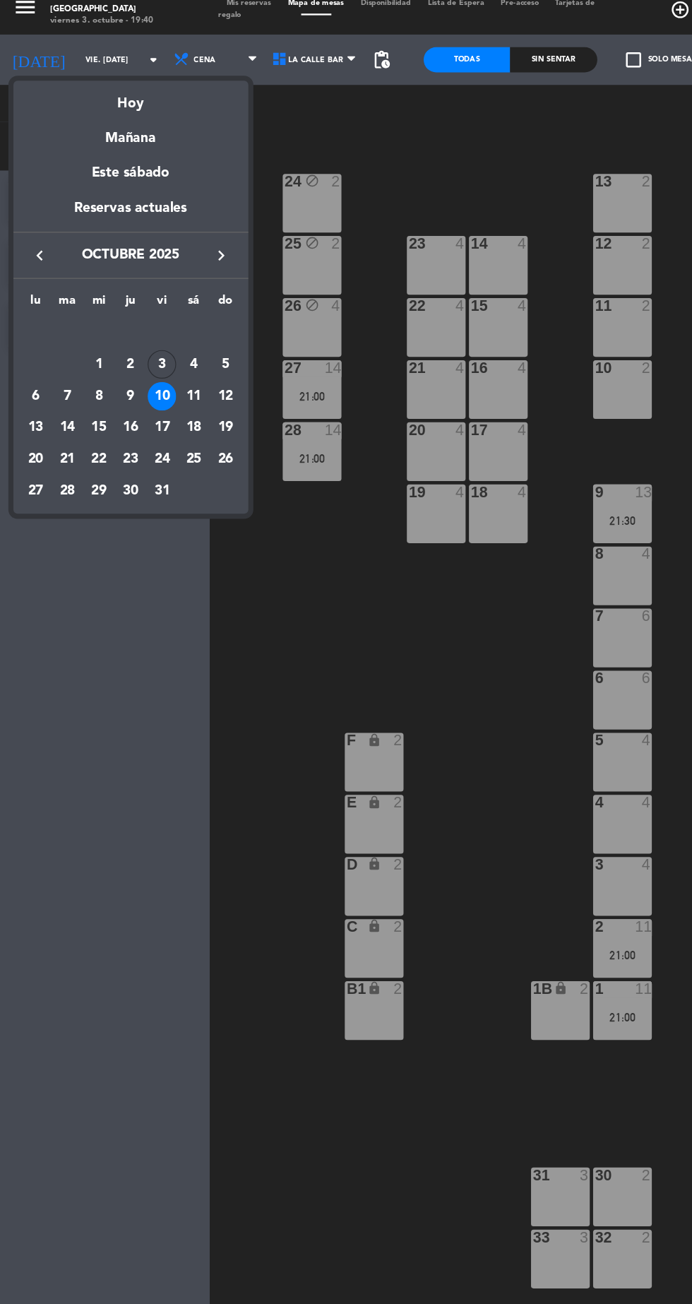
click at [162, 346] on div "11" at bounding box center [163, 347] width 24 height 24
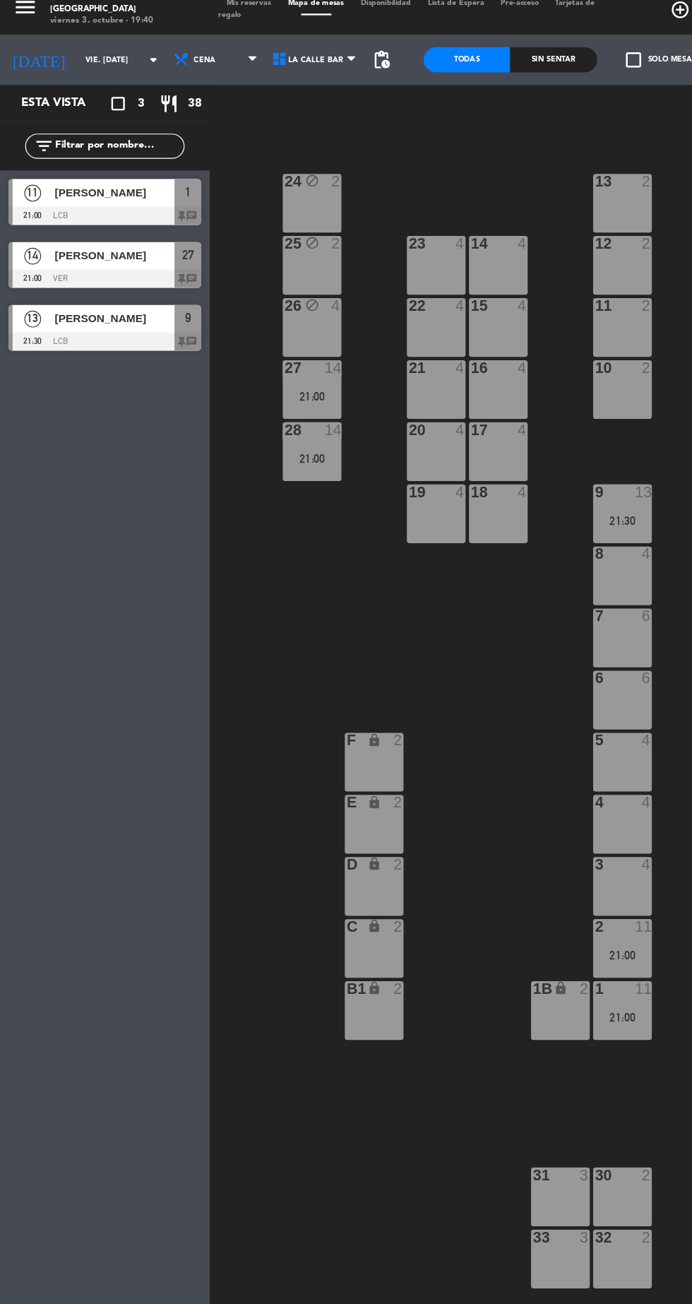
type input "sáb. [DATE]"
